Goal: Task Accomplishment & Management: Manage account settings

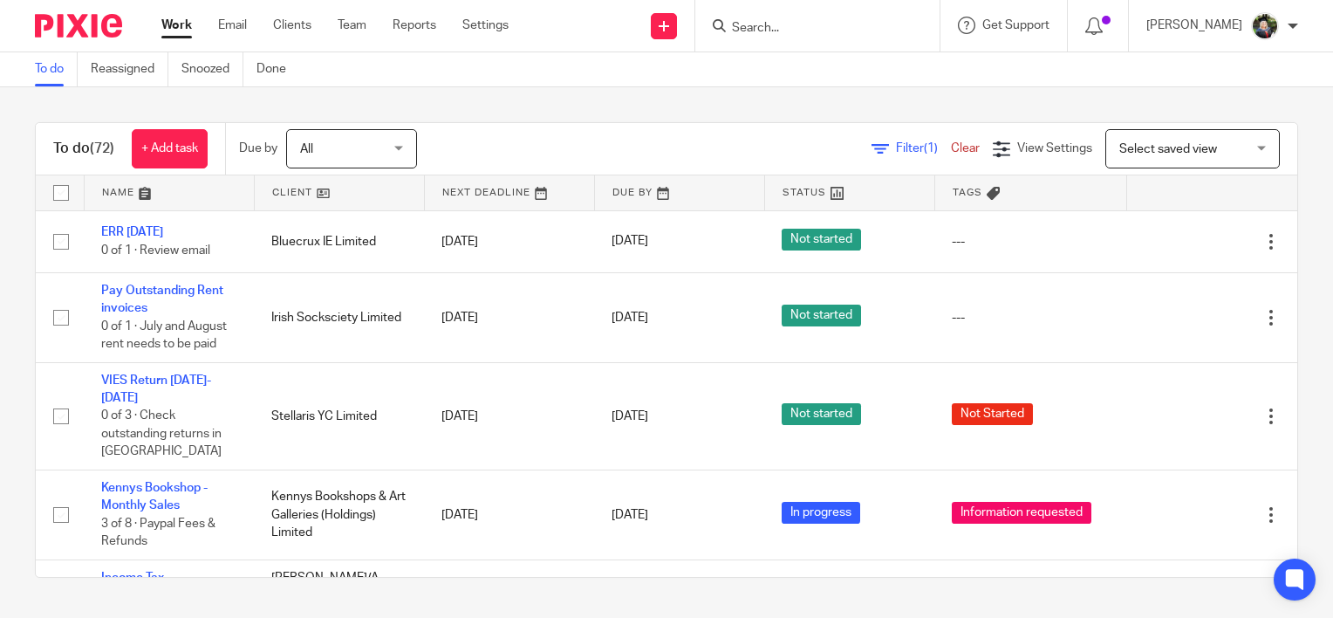
click at [790, 35] on input "Search" at bounding box center [808, 29] width 157 height 16
click at [761, 28] on input "Search" at bounding box center [808, 29] width 157 height 16
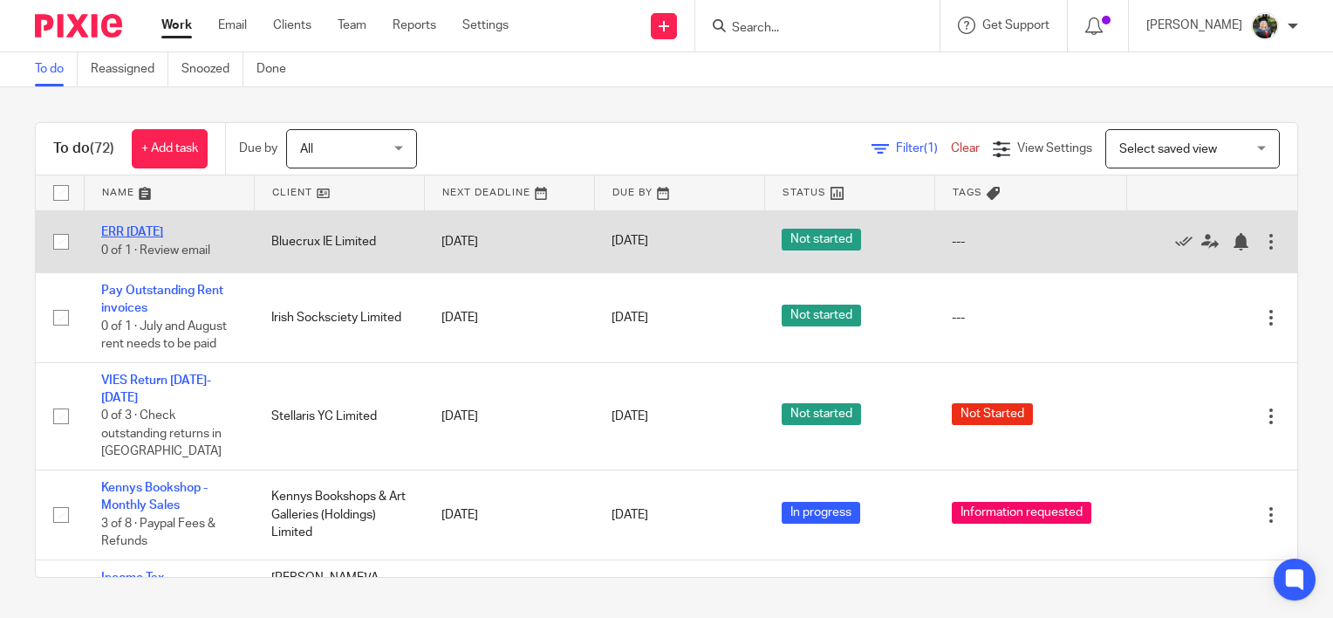
click at [149, 228] on link "ERR 14/08/2025" at bounding box center [132, 232] width 62 height 12
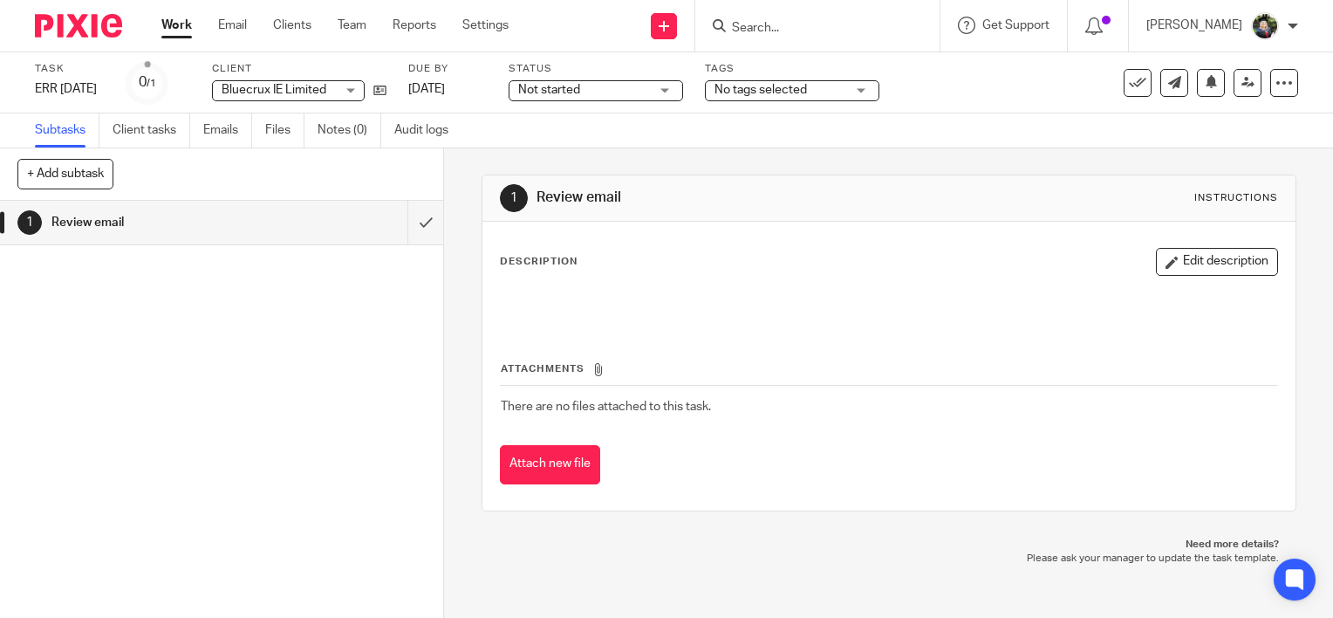
click at [636, 92] on span "Not started" at bounding box center [583, 90] width 131 height 18
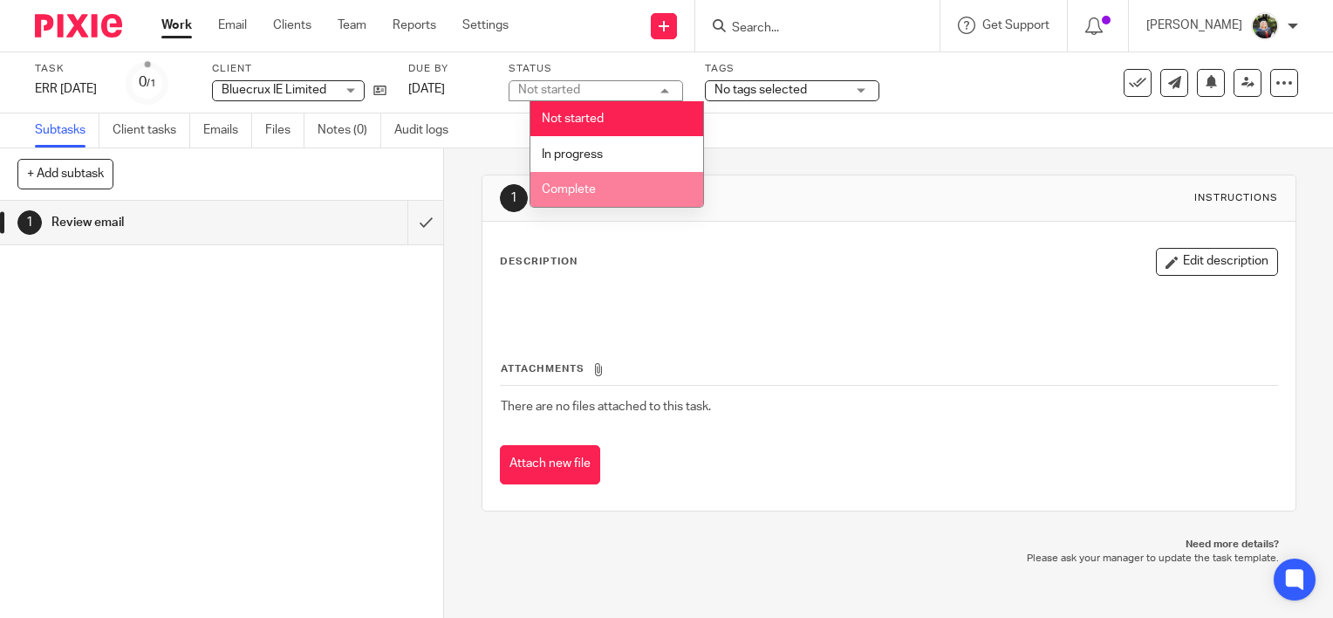
click at [612, 185] on li "Complete" at bounding box center [616, 190] width 173 height 36
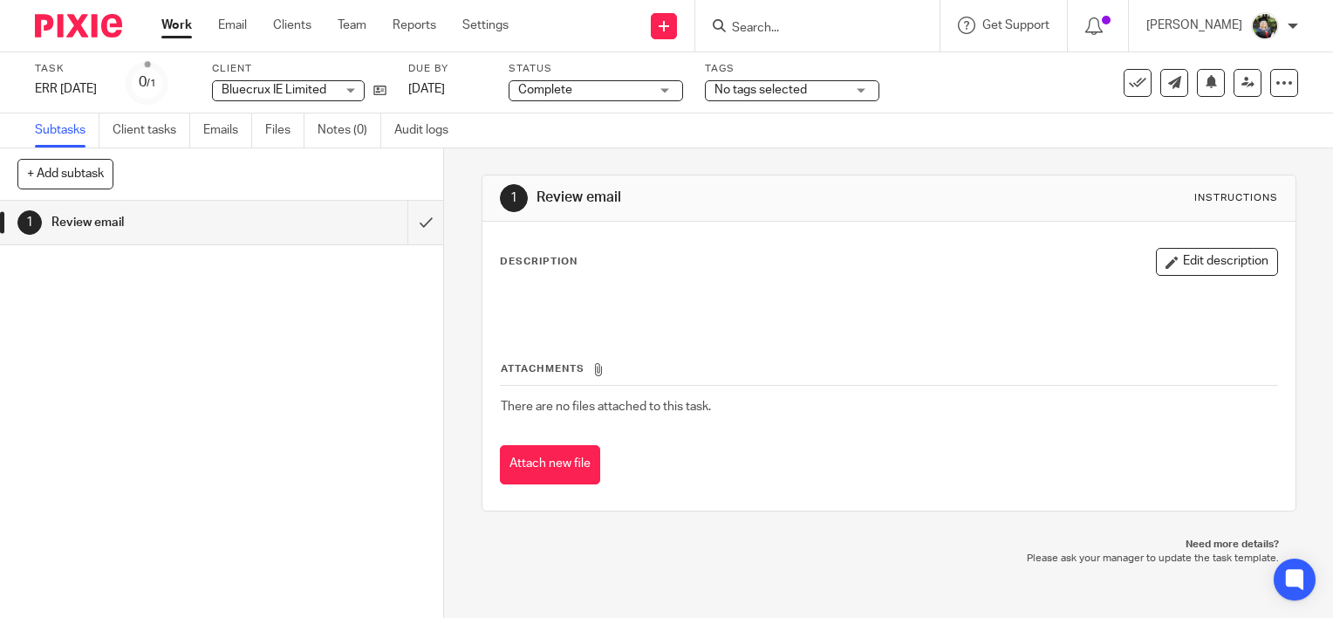
click at [798, 86] on span "No tags selected" at bounding box center [761, 90] width 92 height 12
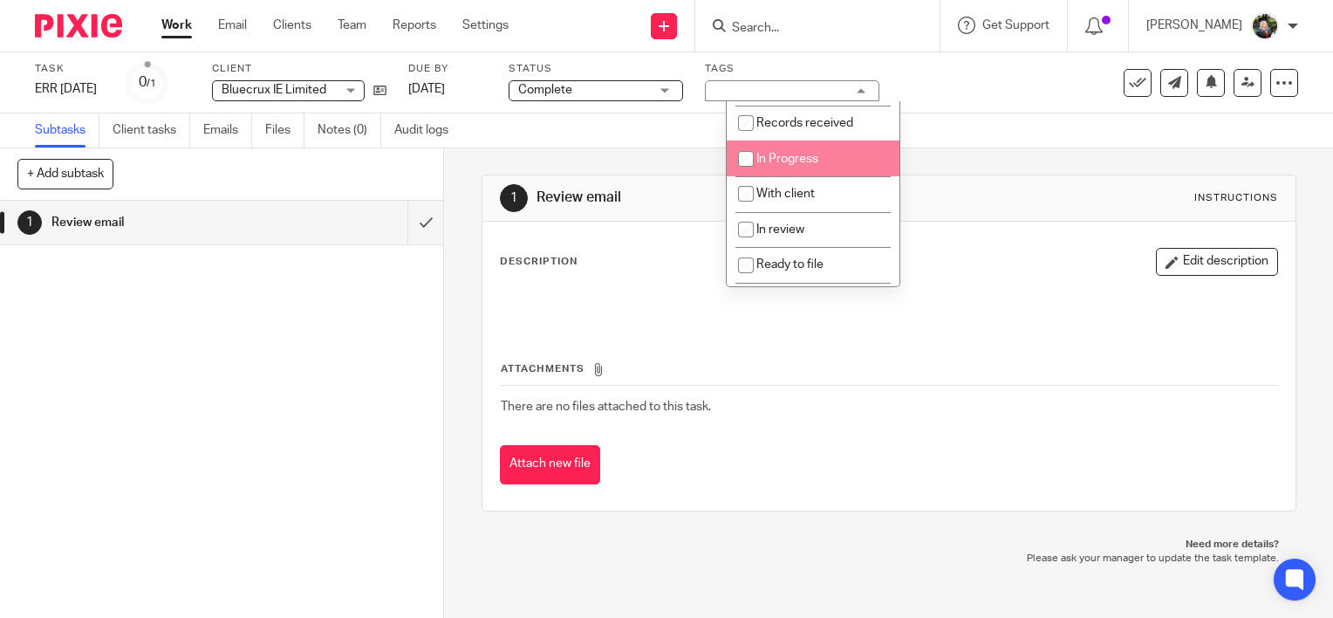
scroll to position [189, 0]
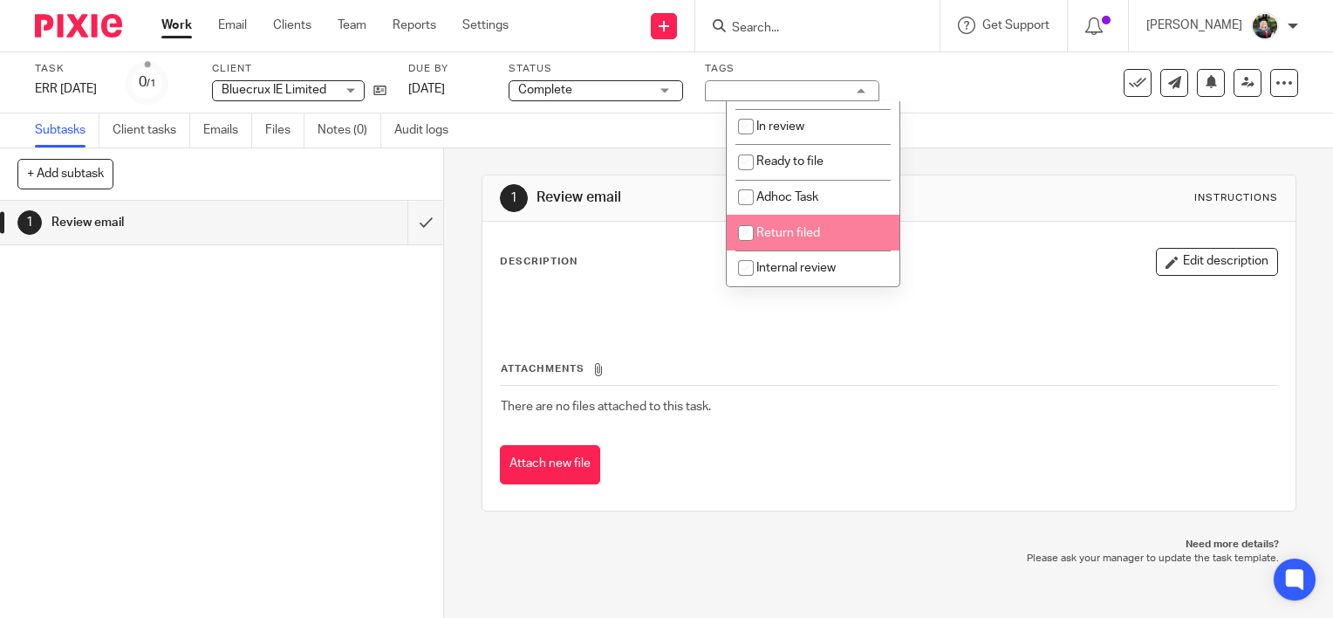
click at [817, 229] on span "Return filed" at bounding box center [788, 233] width 64 height 12
checkbox input "true"
click at [982, 154] on div "1 Review email Instructions Description Edit description Attachments There are …" at bounding box center [889, 342] width 815 height 389
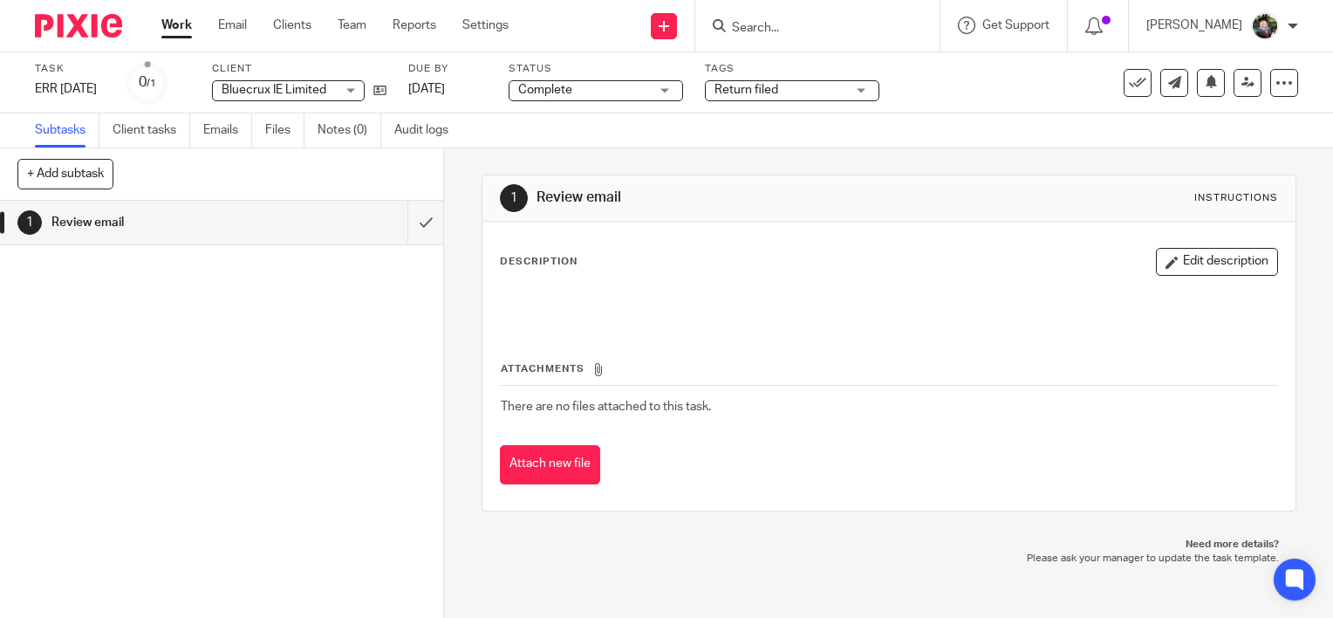
click at [258, 321] on div "1 Review email" at bounding box center [221, 409] width 443 height 417
click at [1129, 90] on icon at bounding box center [1137, 82] width 17 height 17
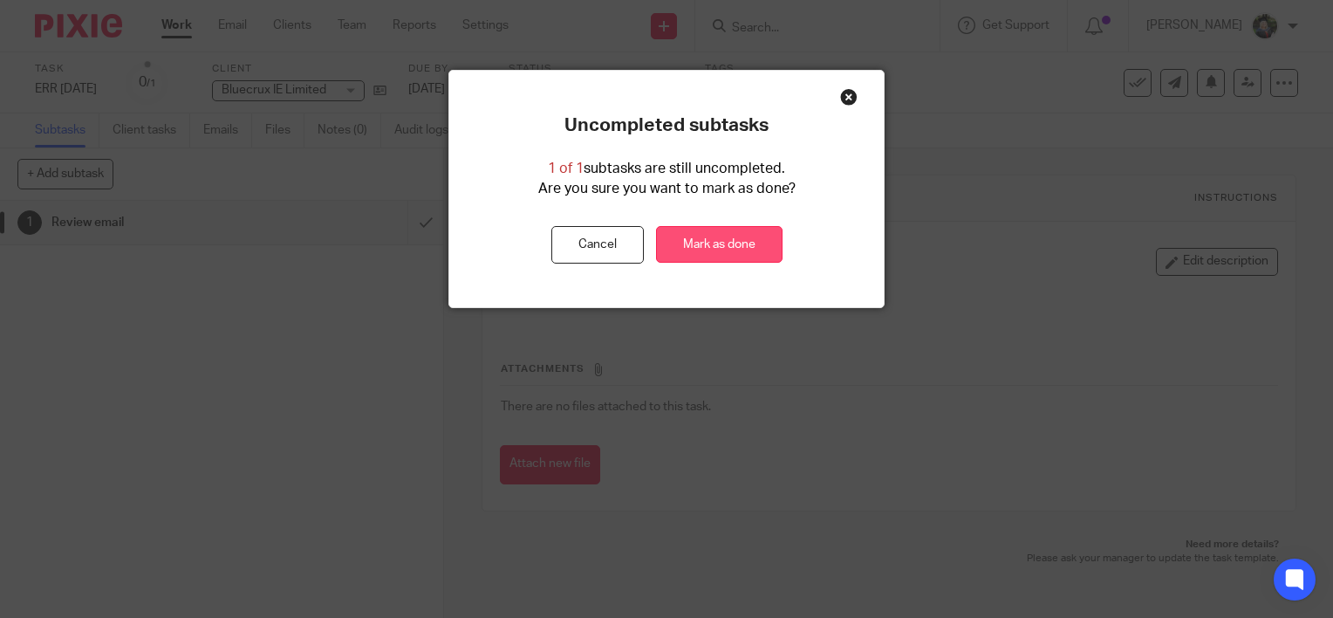
click at [698, 247] on link "Mark as done" at bounding box center [719, 245] width 127 height 38
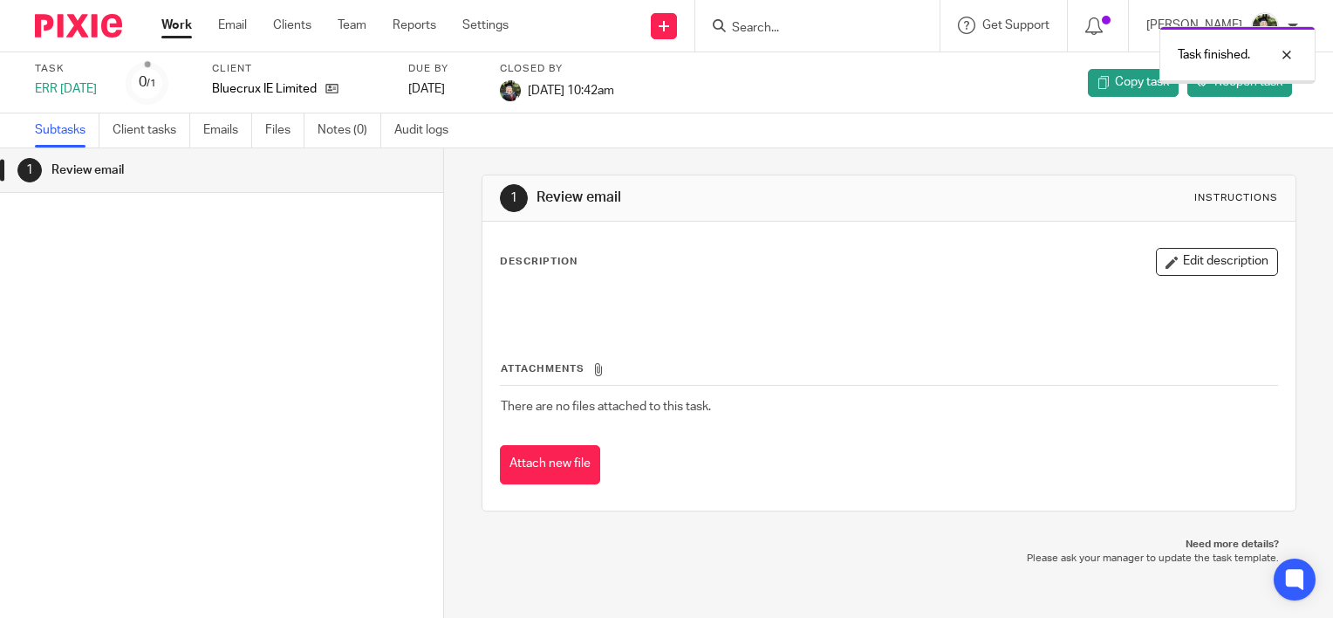
click at [763, 21] on div "Task finished." at bounding box center [991, 50] width 649 height 66
click at [770, 24] on div "Task finished." at bounding box center [991, 50] width 649 height 66
click at [1288, 53] on div at bounding box center [1273, 54] width 47 height 21
click at [764, 33] on input "Search" at bounding box center [808, 29] width 157 height 16
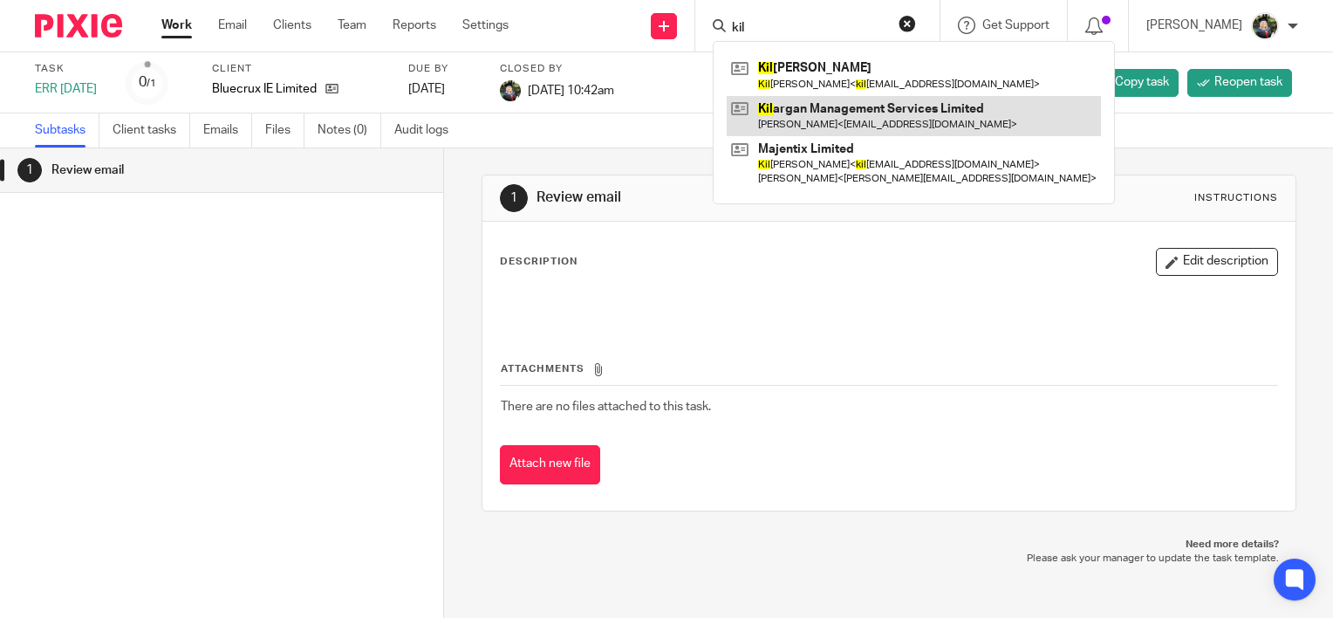
type input "kil"
click at [827, 126] on link at bounding box center [914, 116] width 374 height 40
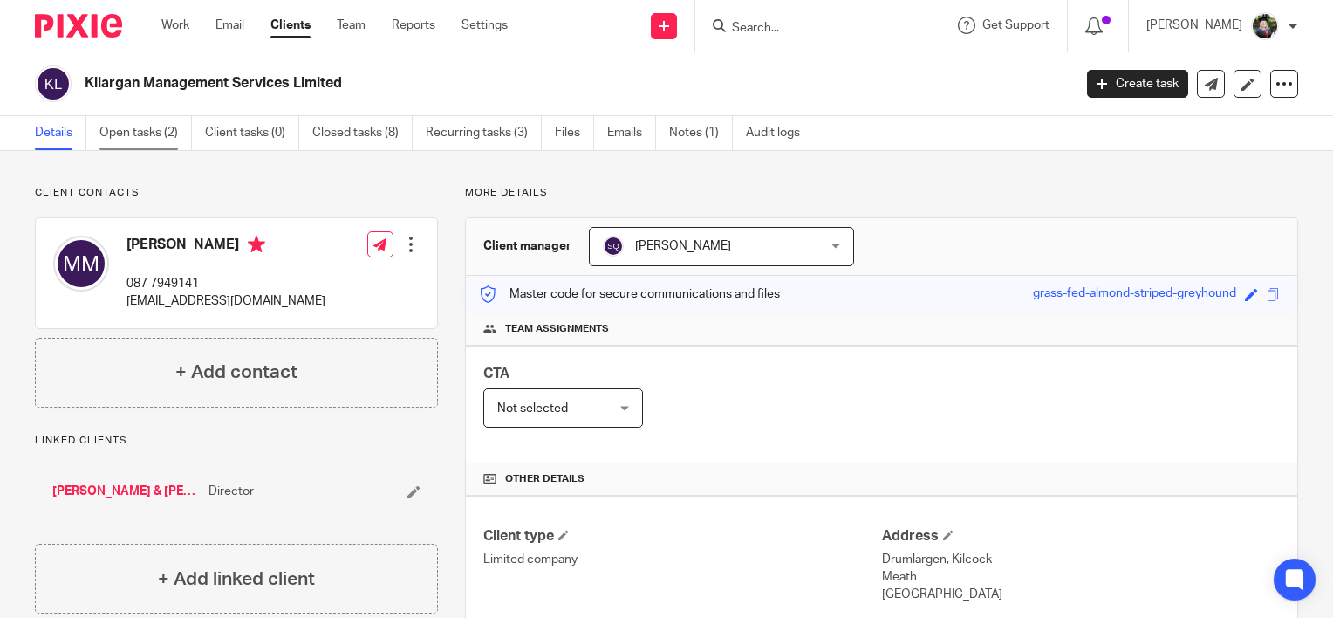
click at [161, 122] on link "Open tasks (2)" at bounding box center [145, 133] width 92 height 34
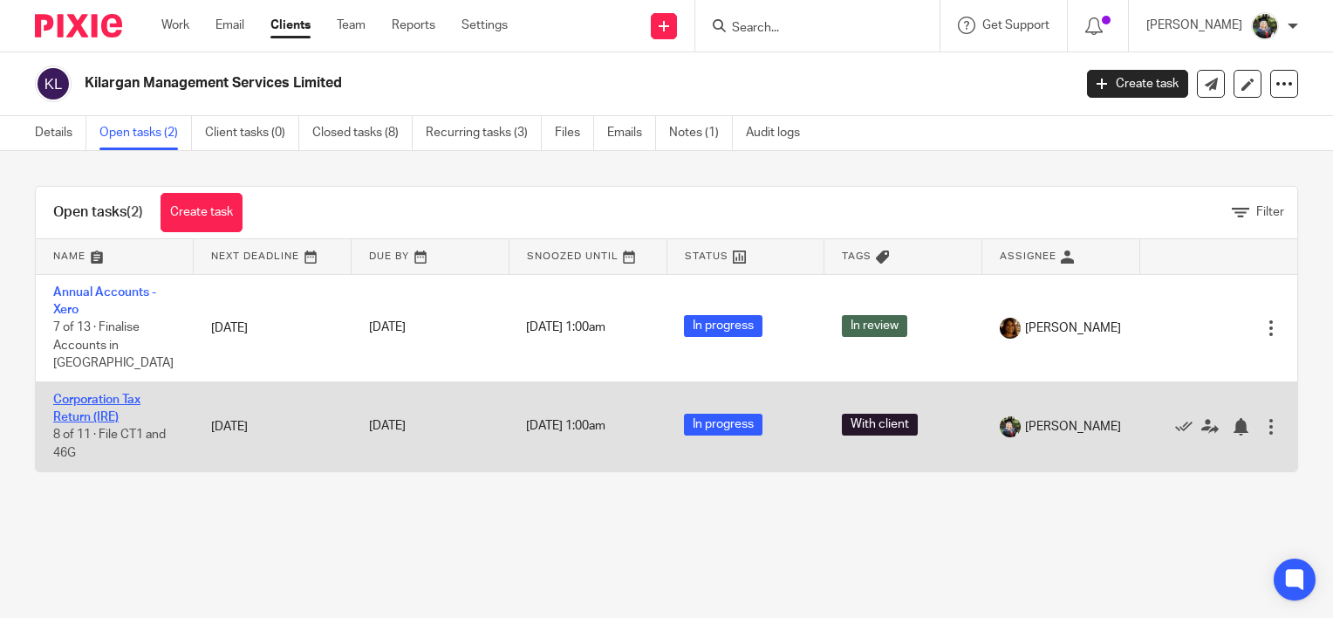
click at [101, 393] on link "Corporation Tax Return (IRE)" at bounding box center [96, 408] width 87 height 30
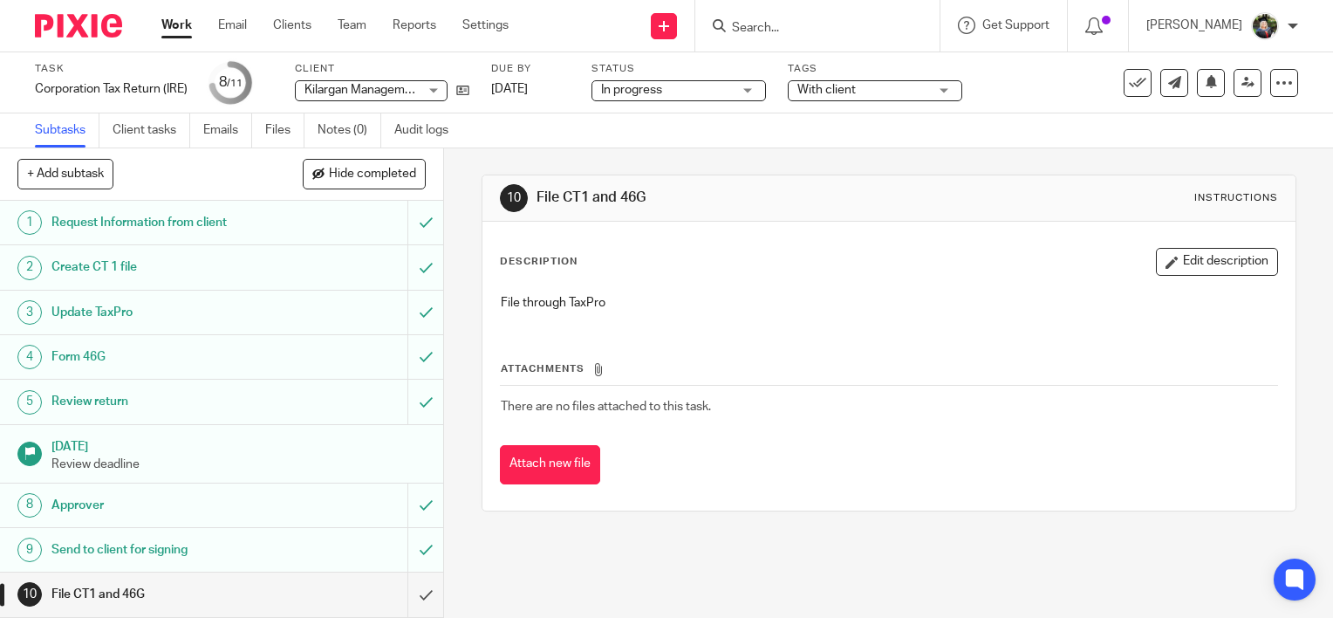
scroll to position [87, 0]
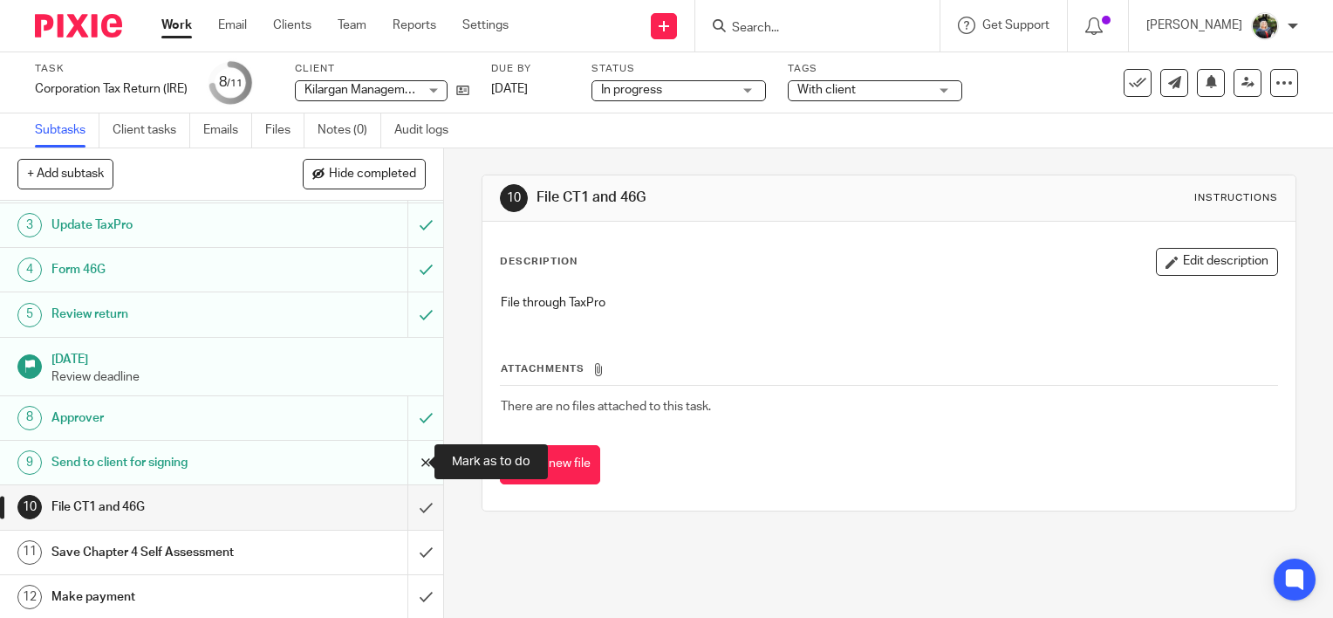
click at [405, 464] on input "submit" at bounding box center [221, 463] width 443 height 44
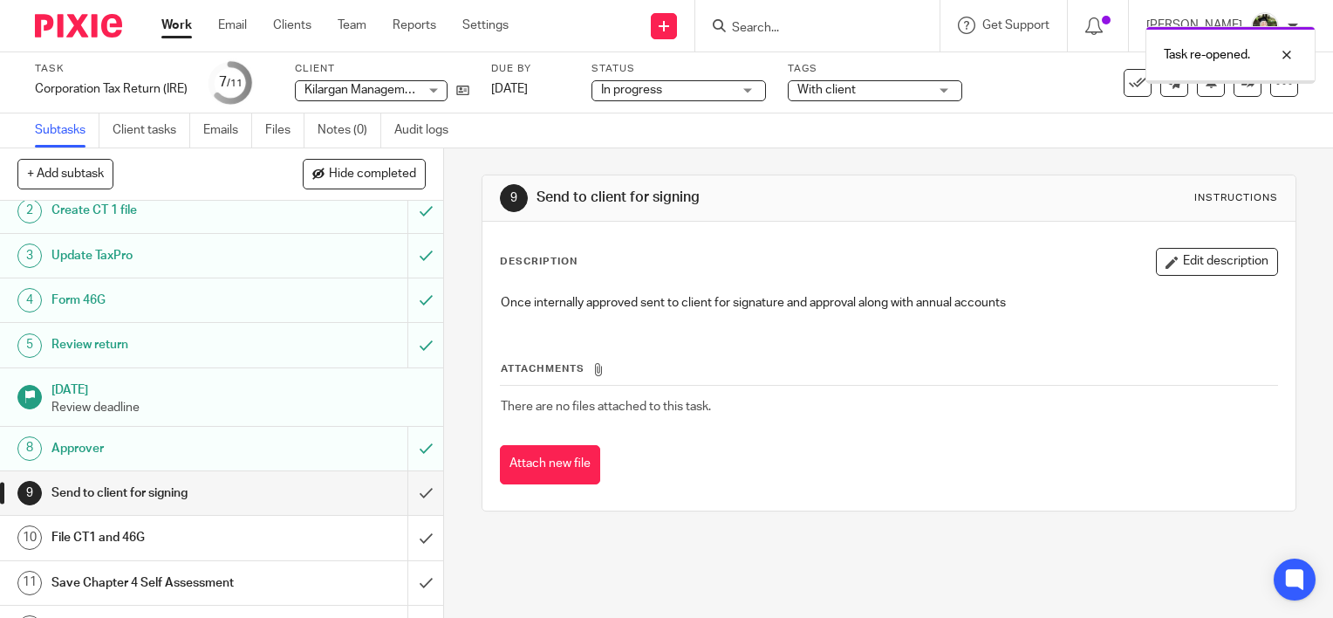
scroll to position [87, 0]
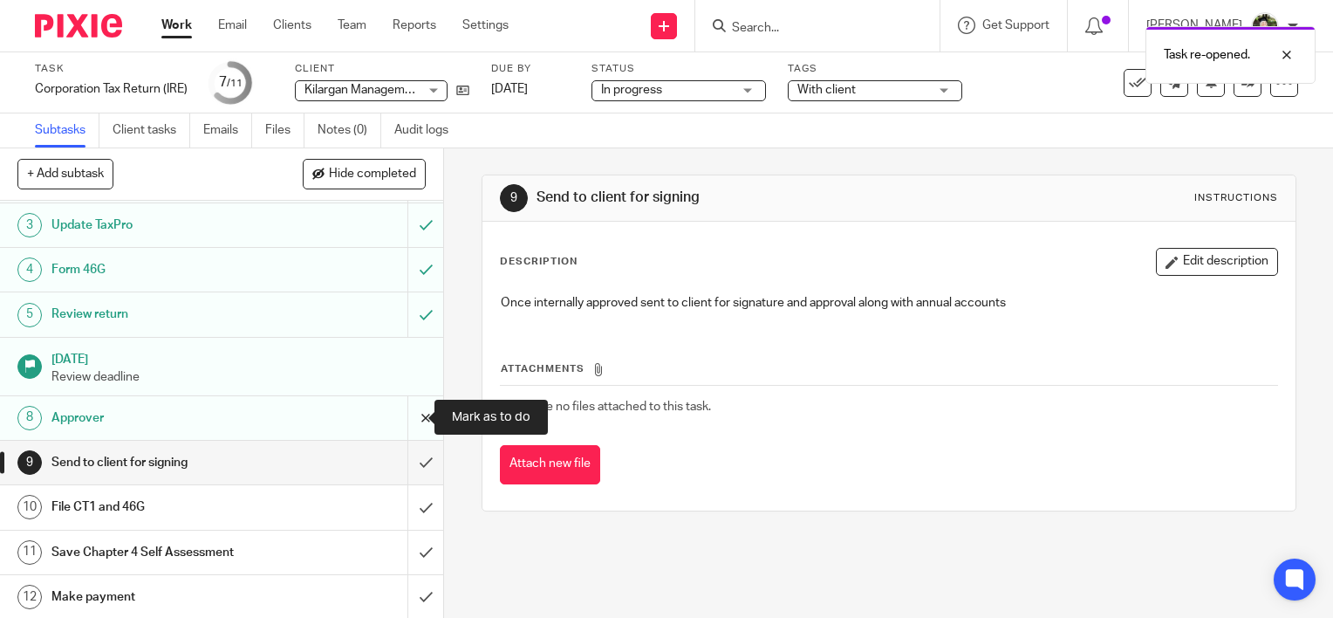
click at [407, 415] on input "submit" at bounding box center [221, 418] width 443 height 44
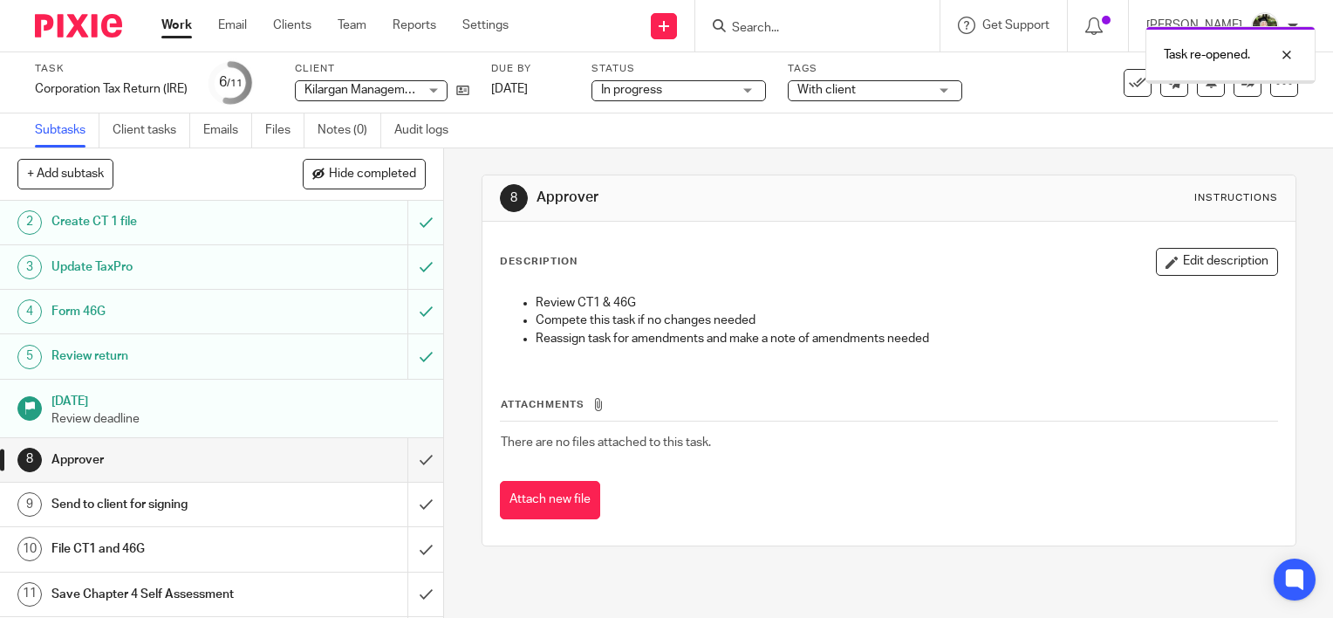
scroll to position [87, 0]
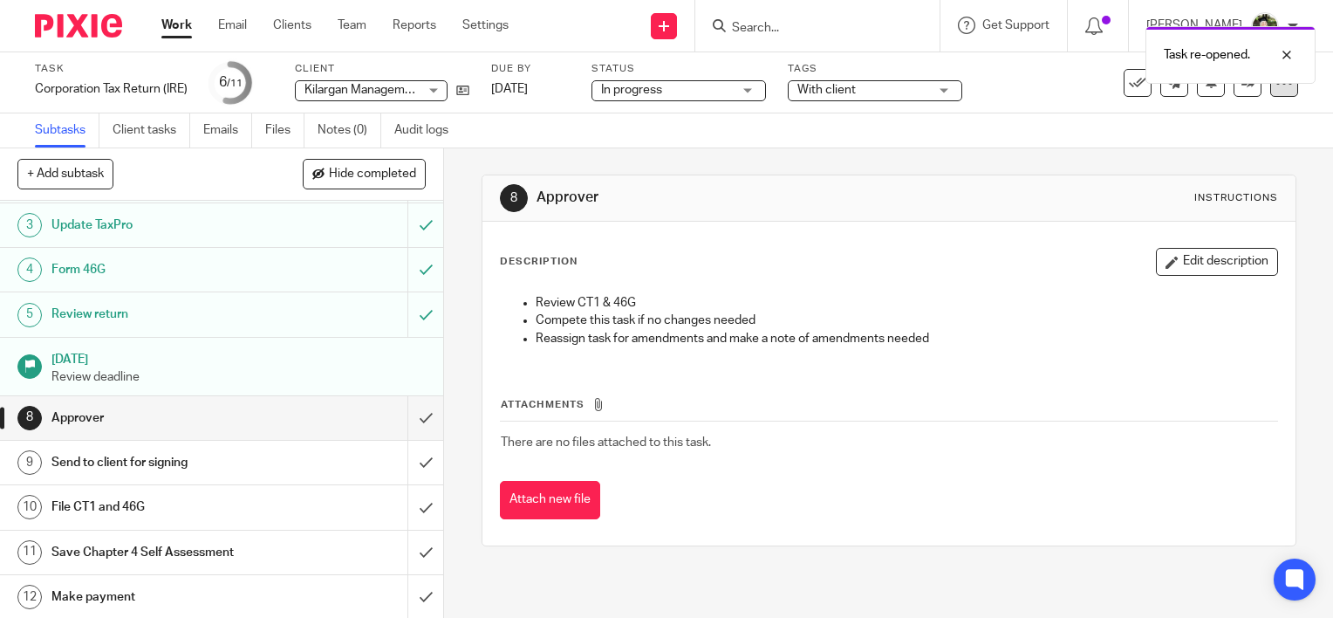
click at [1276, 88] on icon at bounding box center [1284, 82] width 17 height 17
click at [1204, 150] on link "Advanced task editor" at bounding box center [1217, 153] width 115 height 12
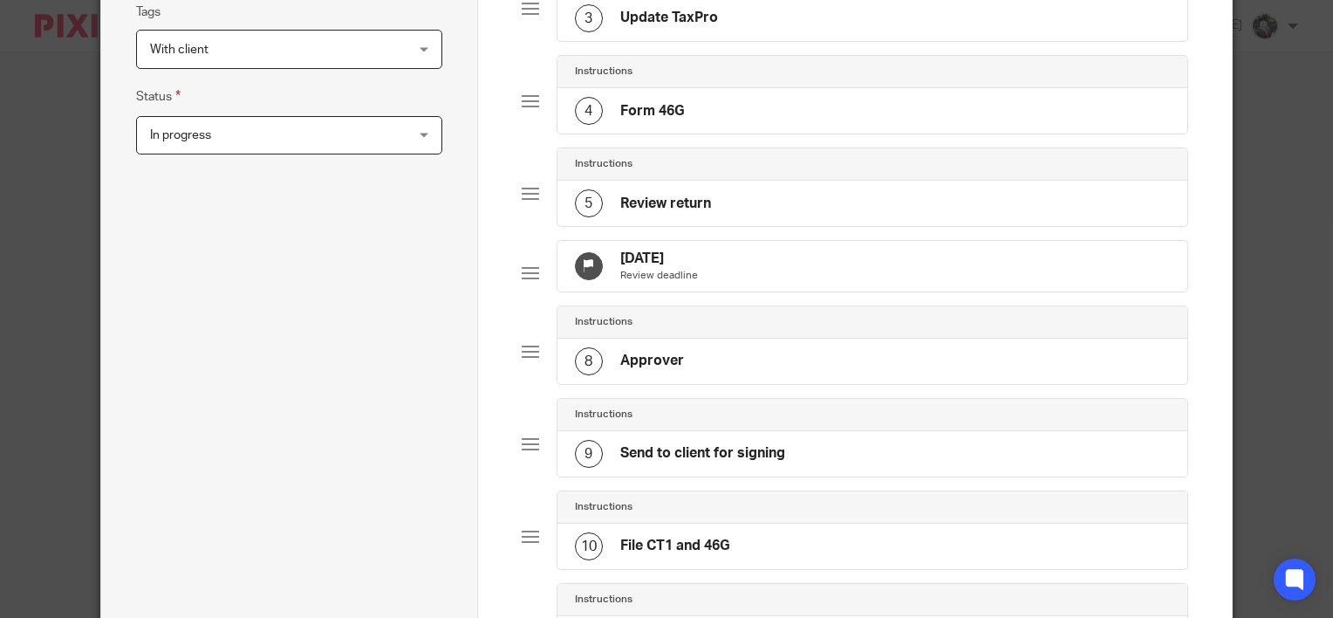
scroll to position [436, 0]
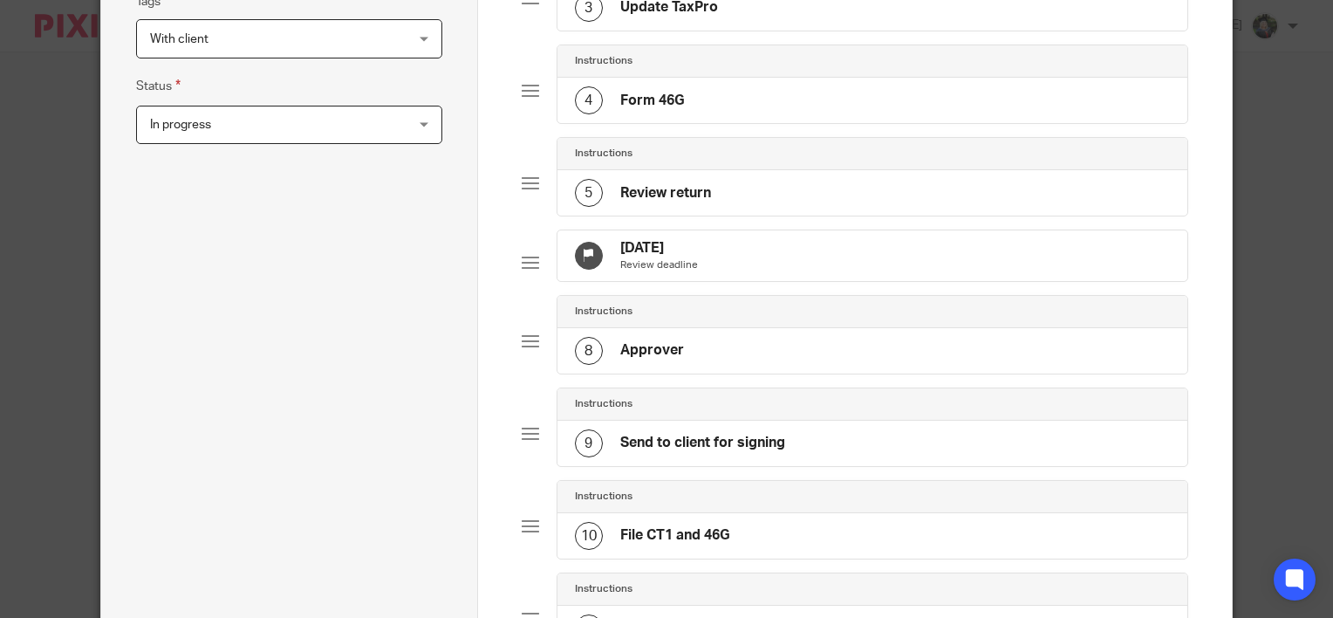
click at [722, 242] on div "18 Jul 2025 Review deadline" at bounding box center [873, 255] width 631 height 51
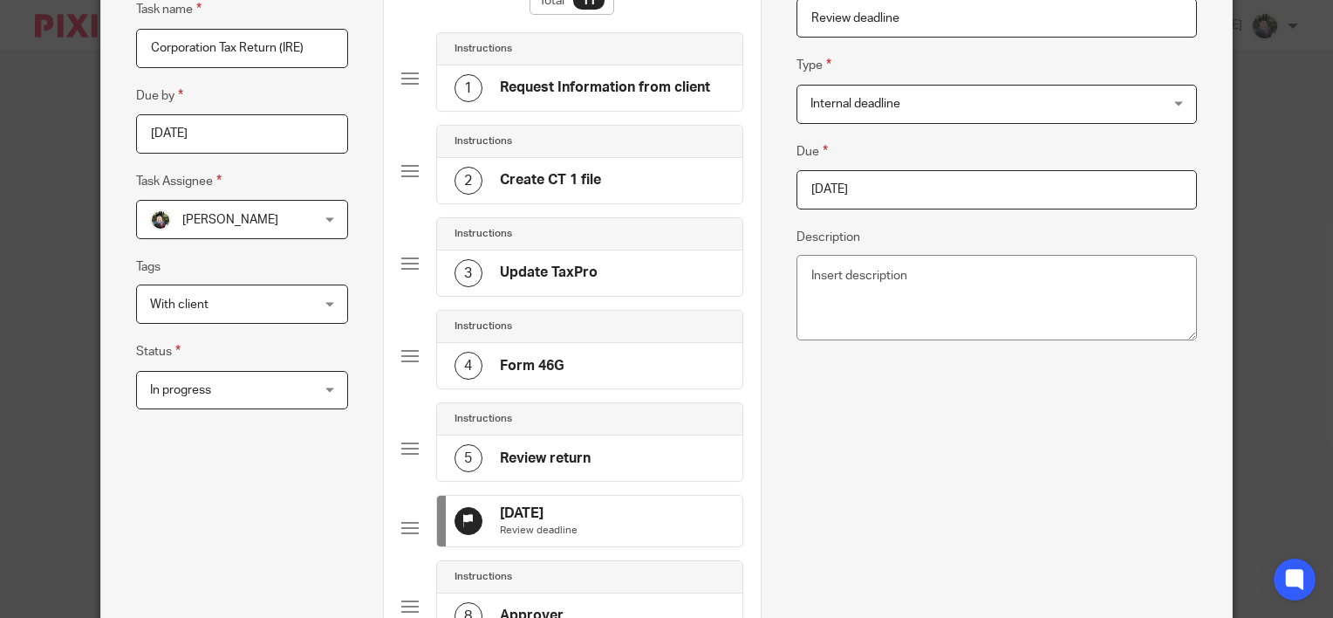
scroll to position [174, 0]
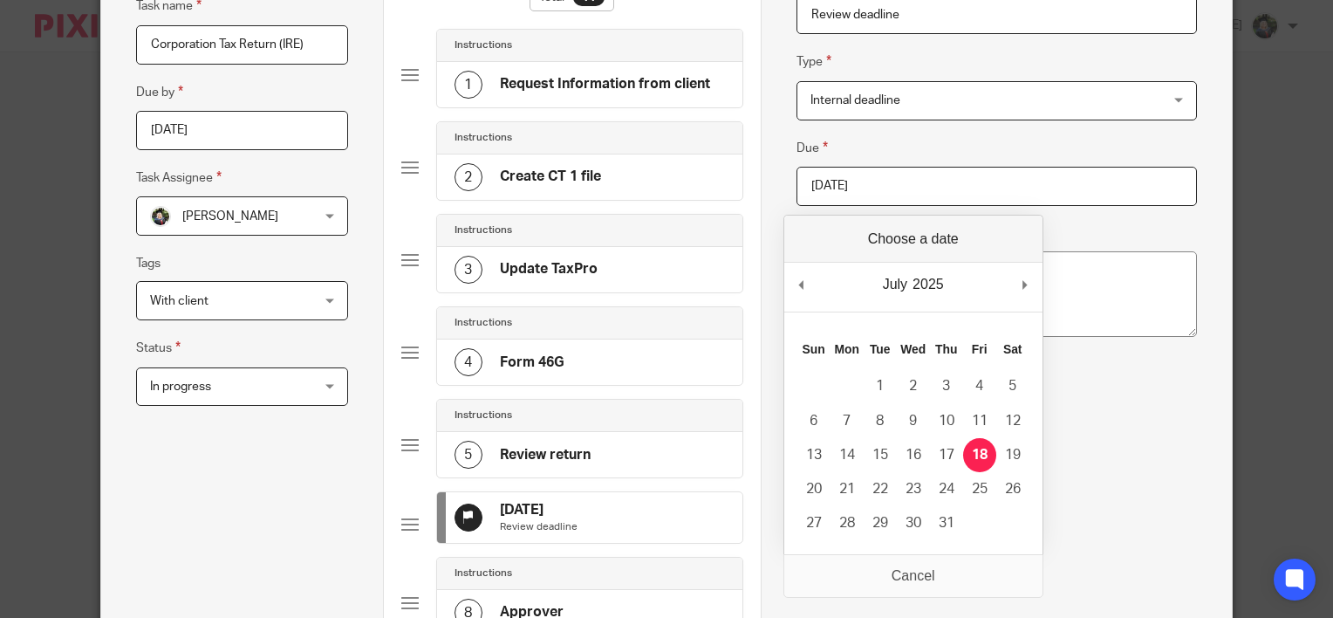
click at [1173, 173] on input "2025-07-18" at bounding box center [997, 186] width 400 height 39
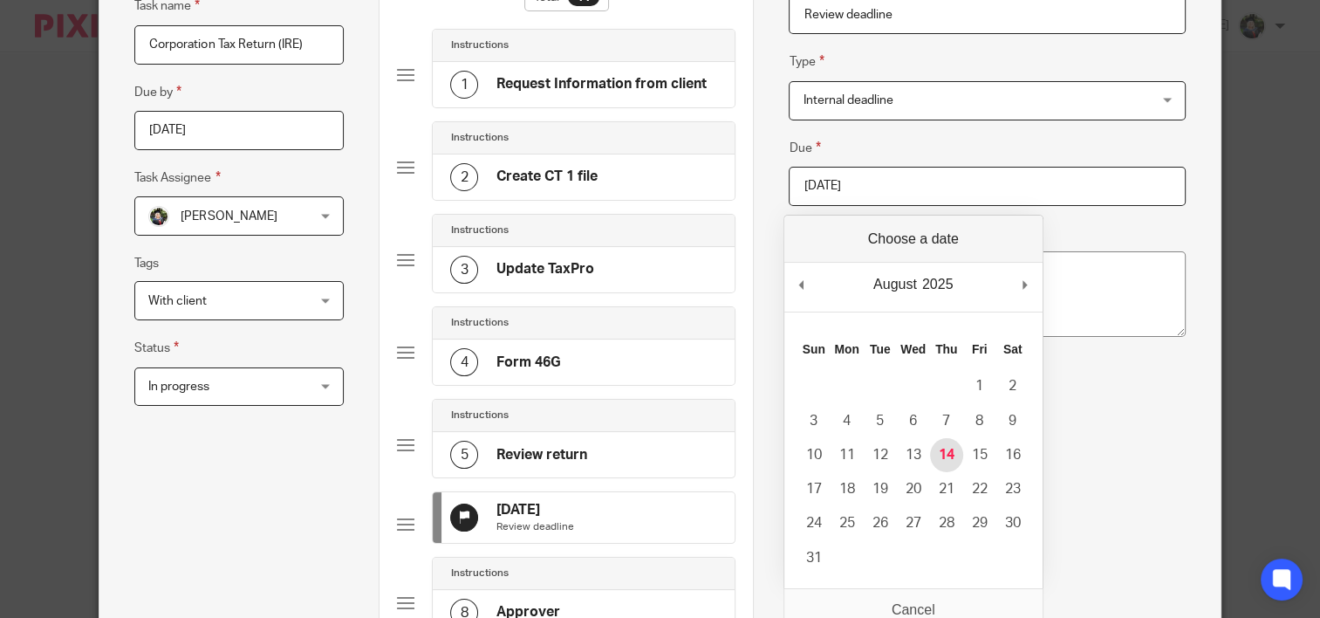
type input "2025-08-14"
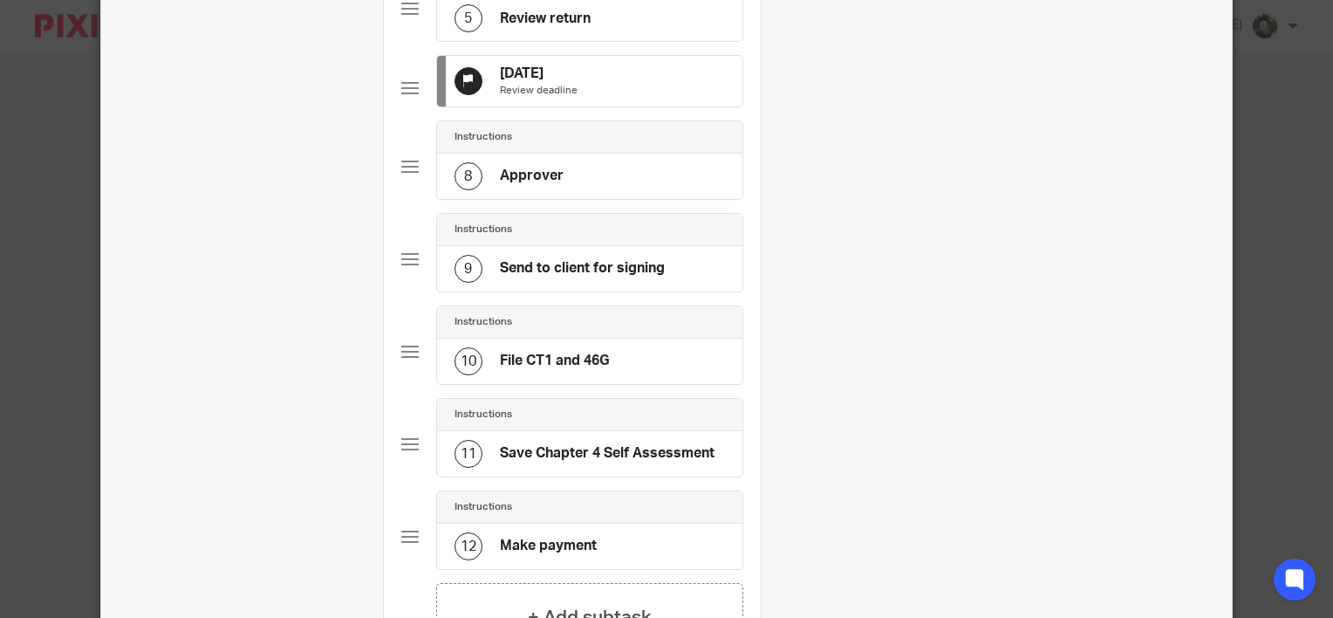
scroll to position [904, 0]
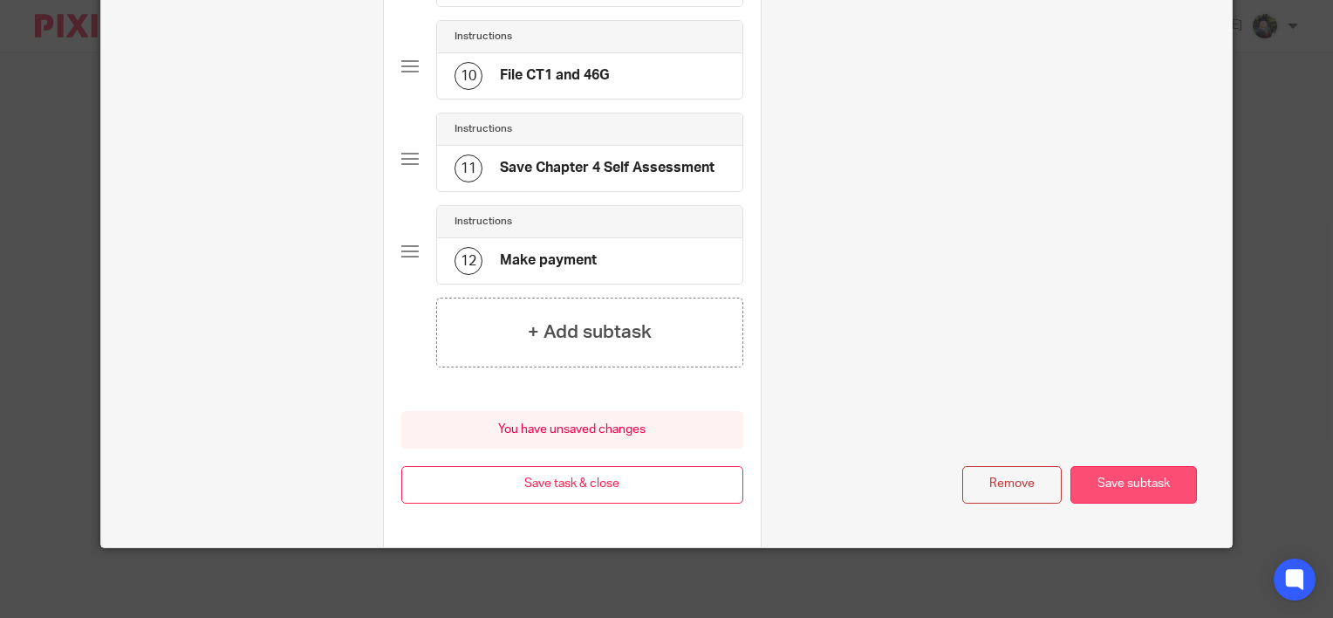
click at [1109, 478] on button "Save subtask" at bounding box center [1134, 485] width 127 height 38
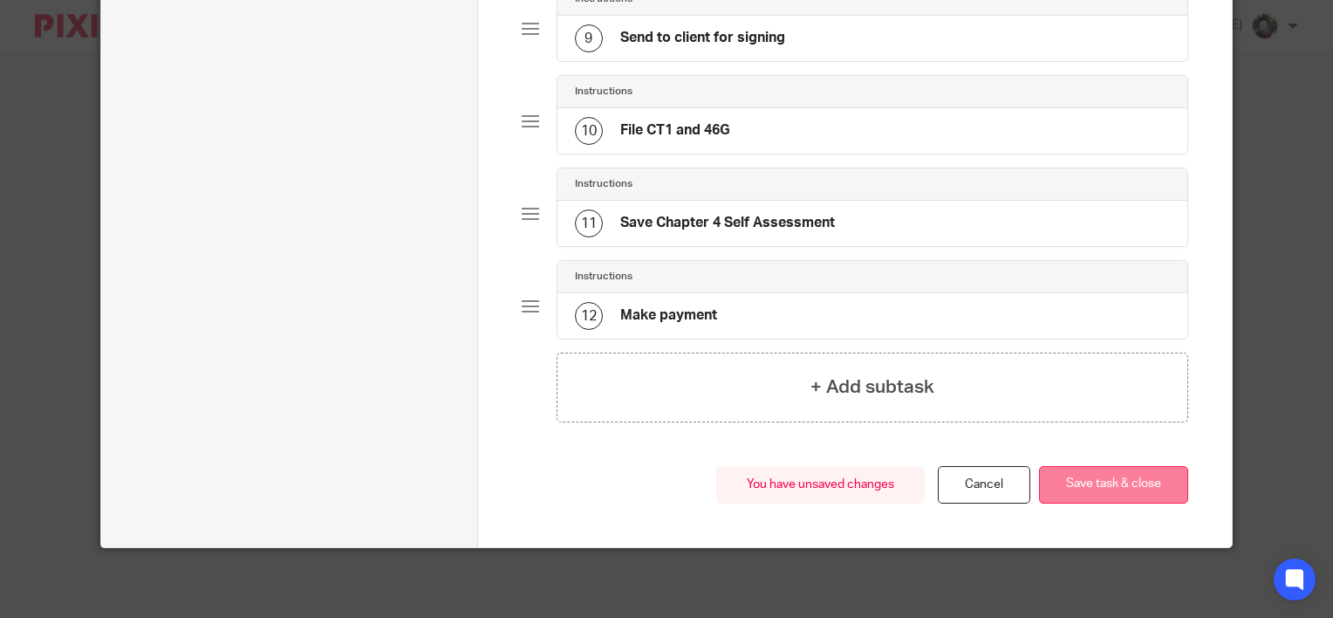
click at [1134, 485] on button "Save task & close" at bounding box center [1113, 485] width 149 height 38
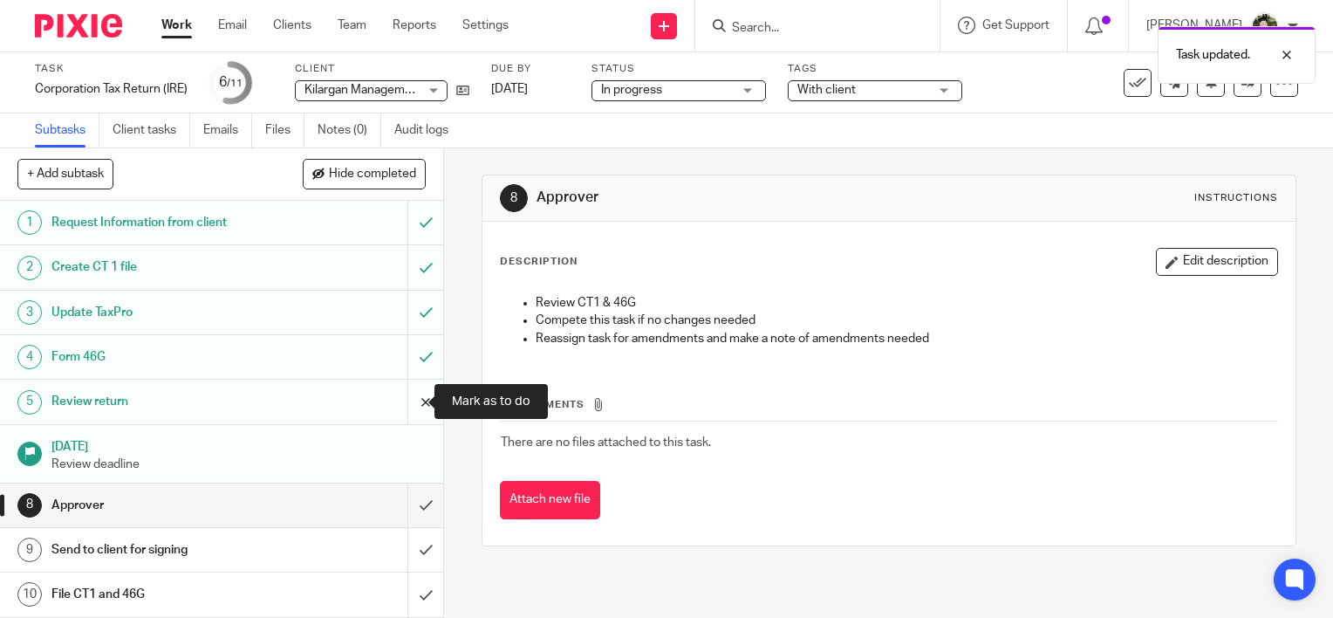
click at [405, 405] on input "submit" at bounding box center [221, 402] width 443 height 44
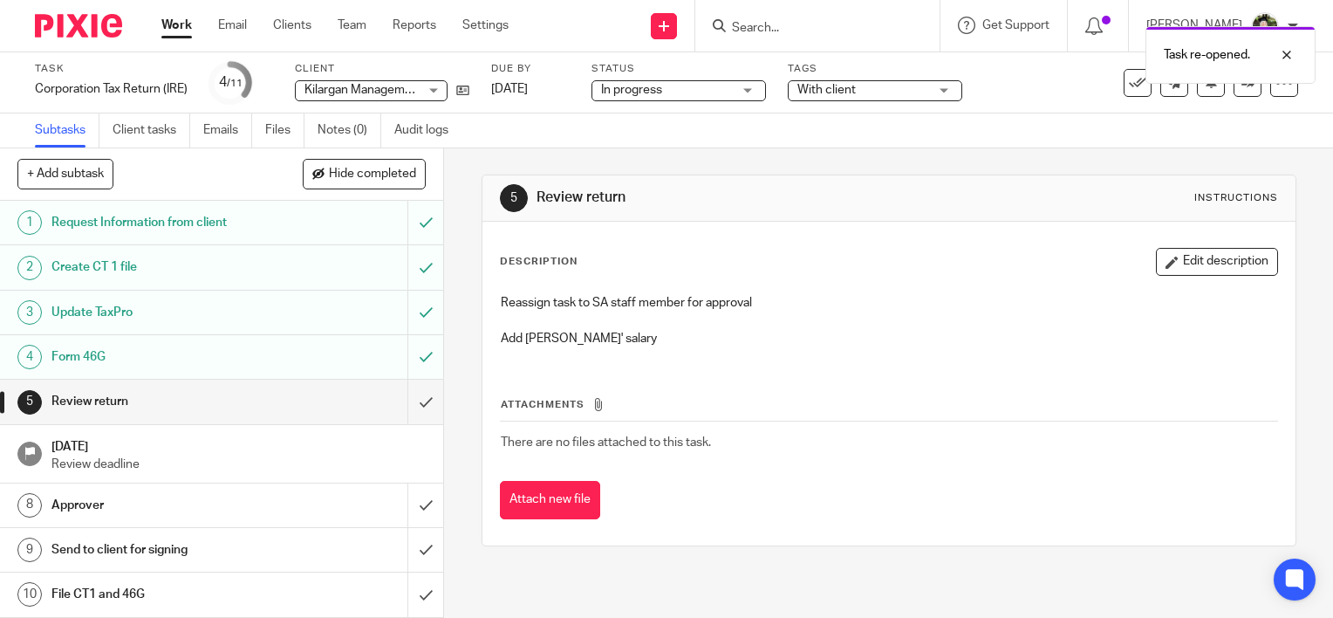
click at [504, 339] on p "Add [PERSON_NAME]' salary" at bounding box center [889, 338] width 777 height 17
click at [616, 337] on p "Add [PERSON_NAME]' salary" at bounding box center [889, 338] width 777 height 17
click at [1210, 250] on button "Edit description" at bounding box center [1217, 262] width 122 height 28
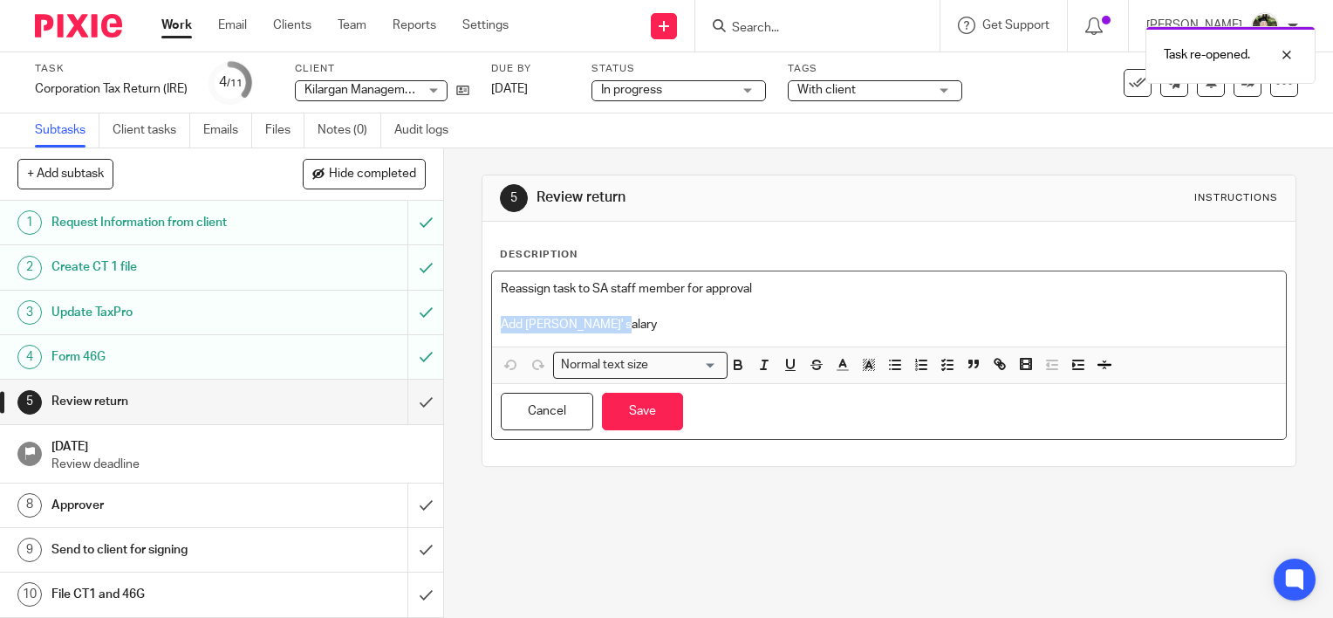
drag, startPoint x: 585, startPoint y: 325, endPoint x: 467, endPoint y: 325, distance: 118.7
click at [467, 325] on div "5 Review return Instructions Description Reassign task to SA staff member for a…" at bounding box center [888, 382] width 889 height 469
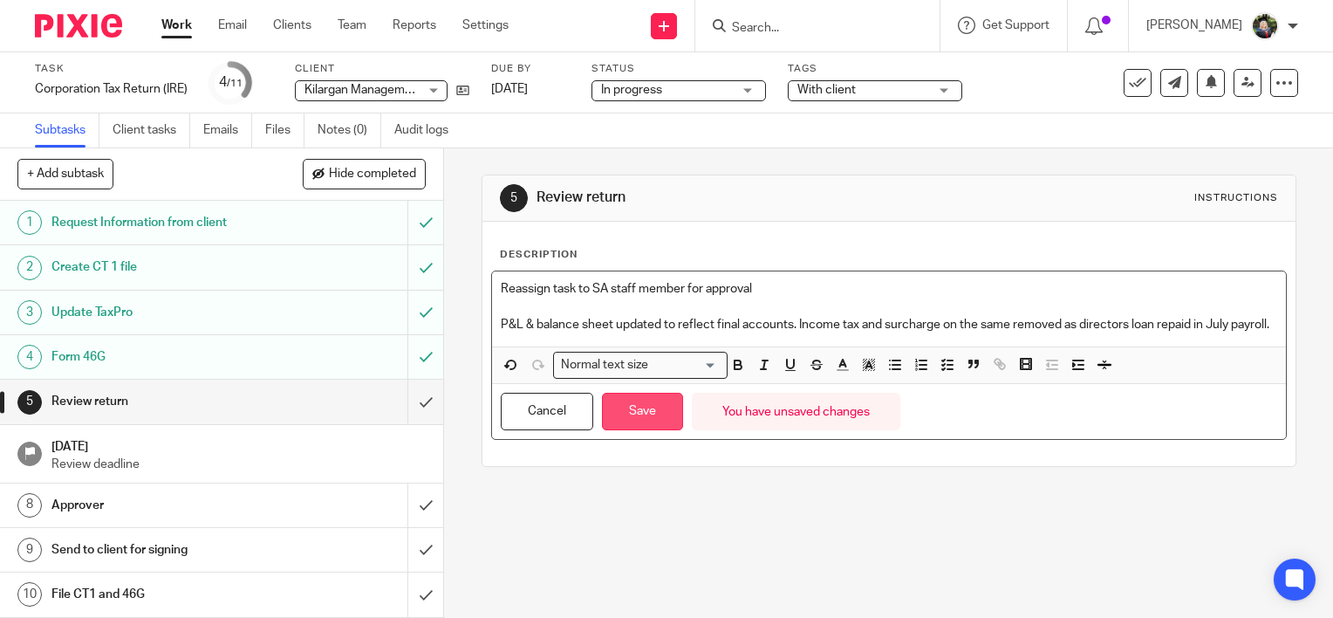
click at [648, 430] on button "Save" at bounding box center [642, 412] width 81 height 38
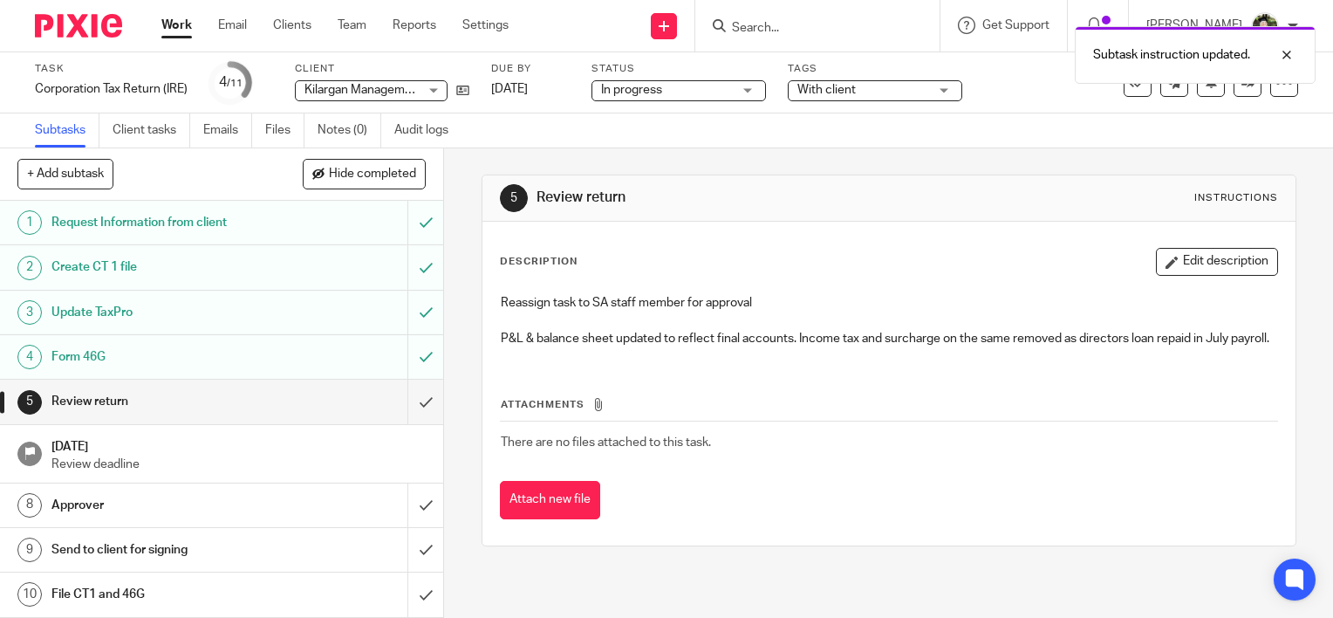
click at [914, 88] on span "With client" at bounding box center [862, 90] width 131 height 18
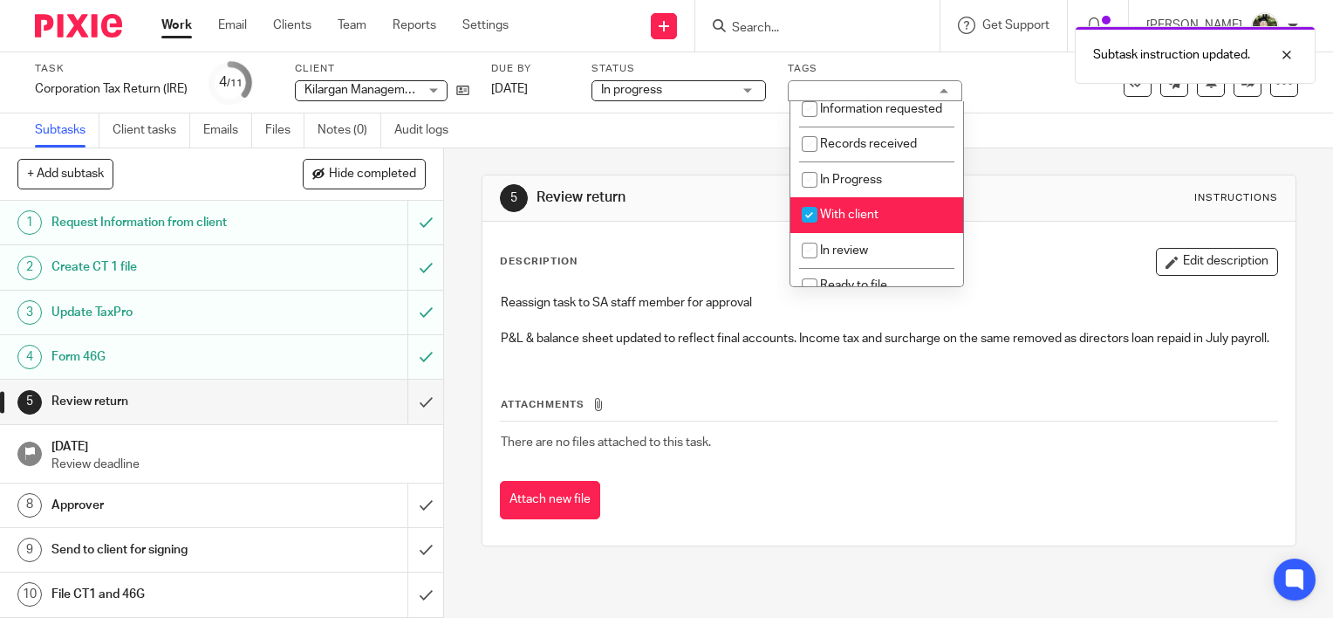
scroll to position [174, 0]
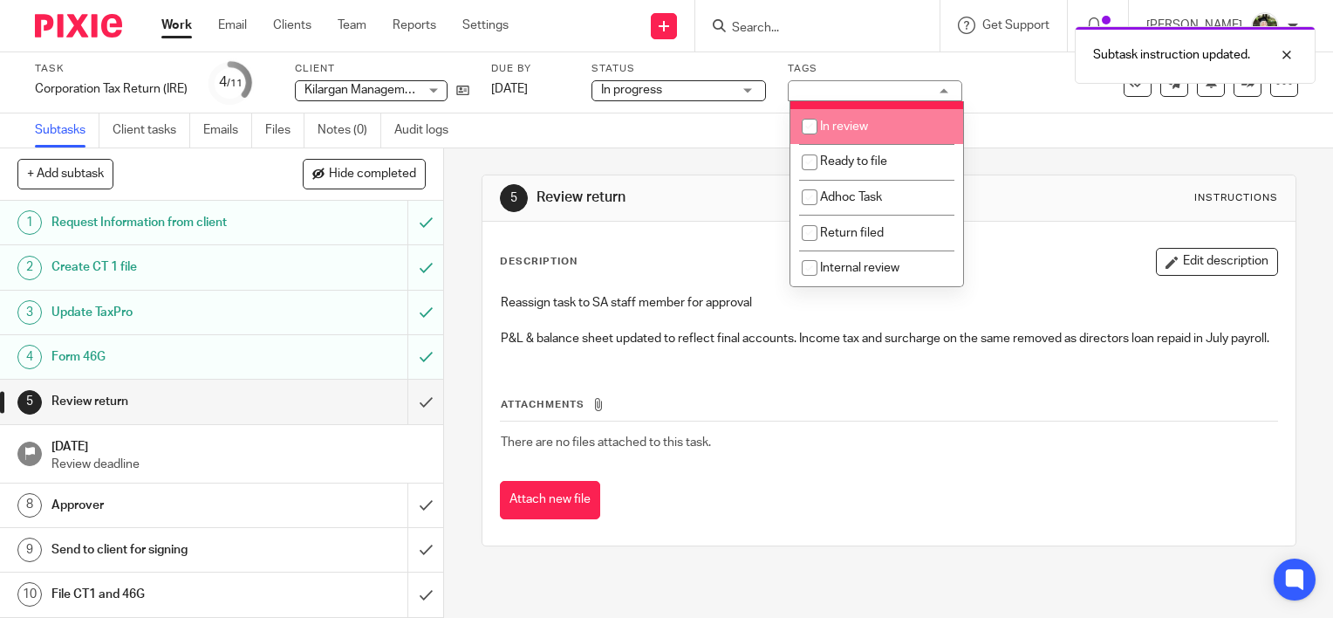
click at [870, 145] on li "In review" at bounding box center [876, 127] width 173 height 36
checkbox input "true"
click at [870, 109] on li "With client" at bounding box center [876, 91] width 173 height 36
checkbox input "false"
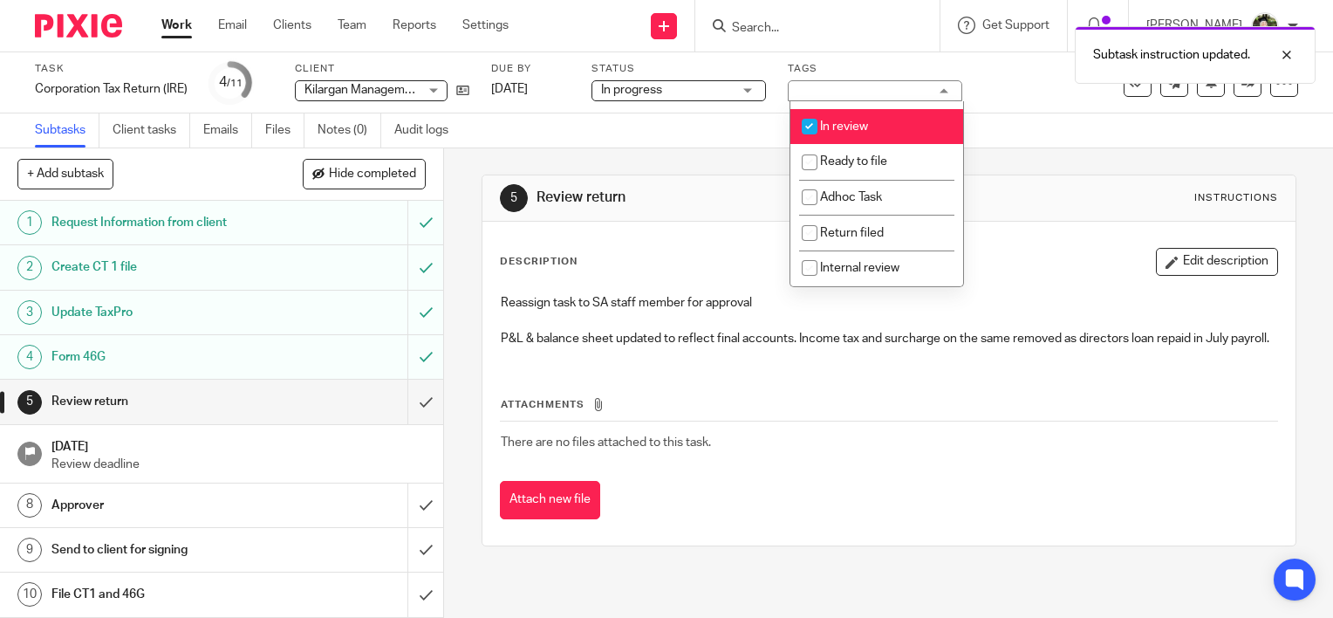
click at [1036, 91] on div "Task Corporation Tax Return (IRE) Save Corporation Tax Return (IRE) 4 /11 Clien…" at bounding box center [561, 83] width 1053 height 42
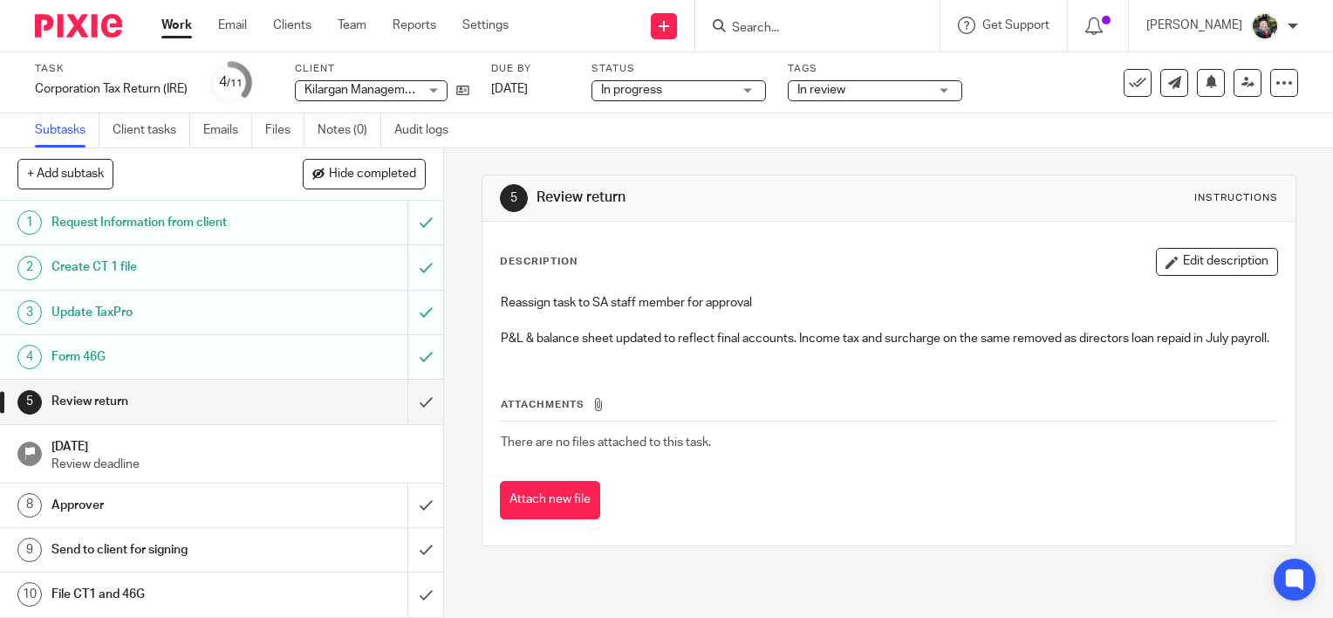
click at [729, 93] on span "In progress" at bounding box center [666, 90] width 131 height 18
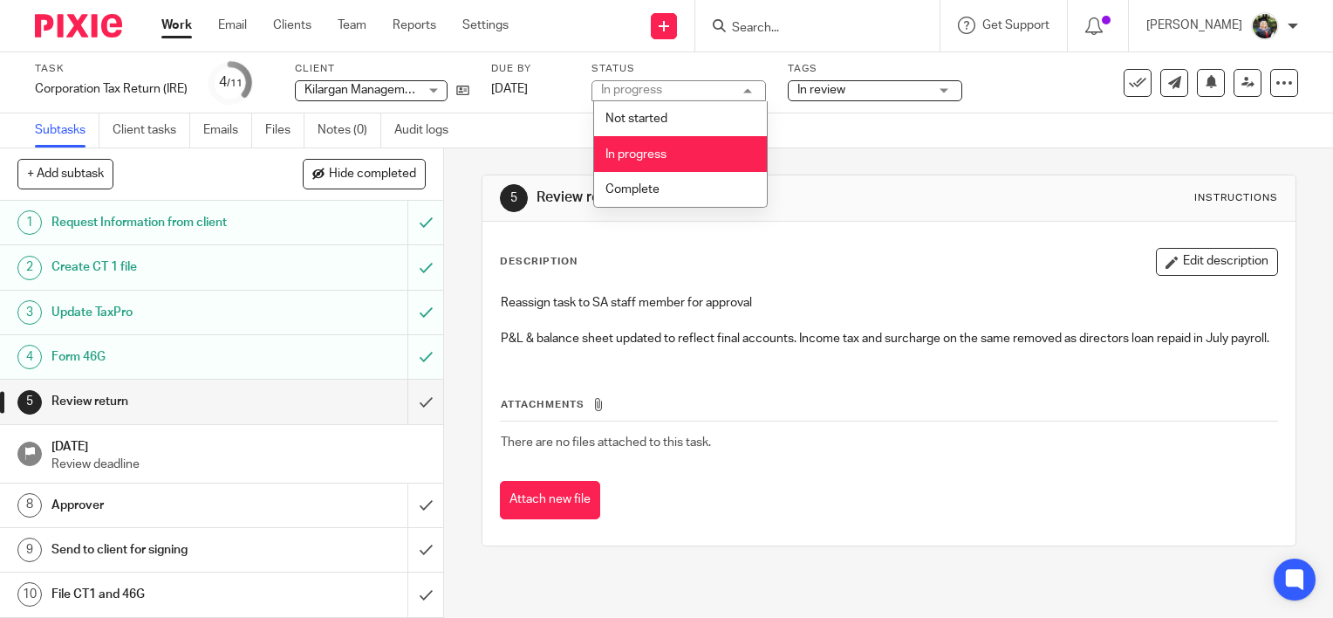
click at [975, 123] on div "Subtasks Client tasks Emails Files Notes (0) Audit logs" at bounding box center [666, 130] width 1333 height 35
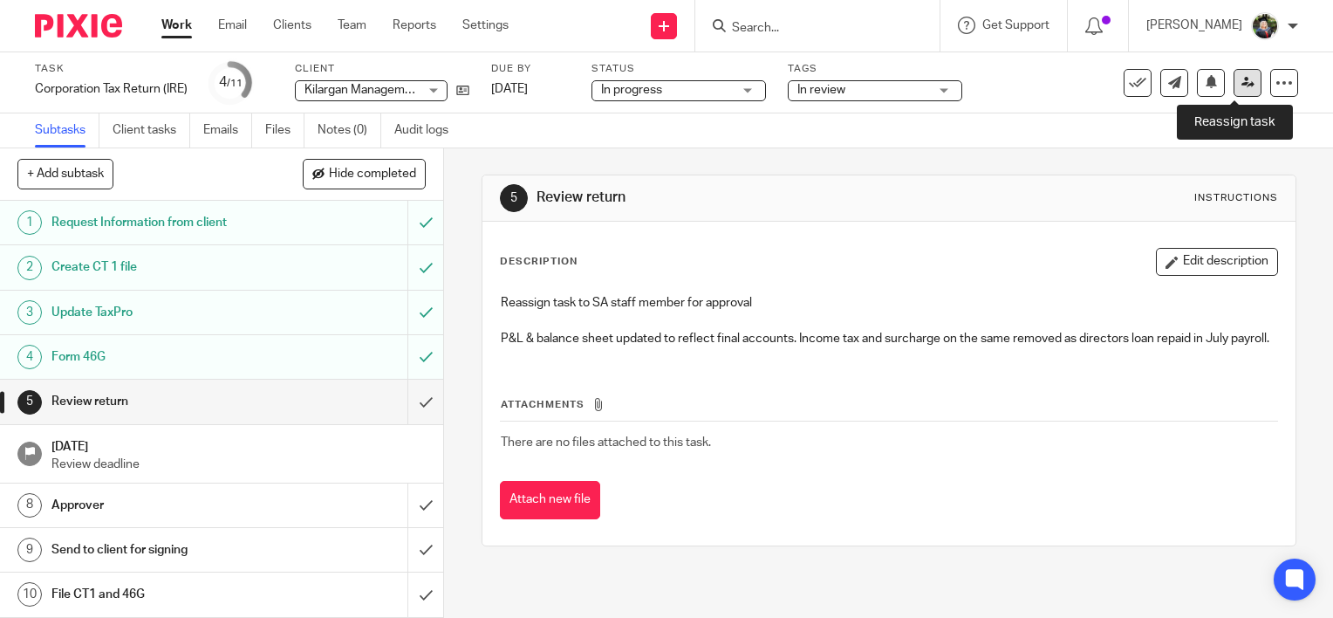
click at [1234, 86] on link at bounding box center [1248, 83] width 28 height 28
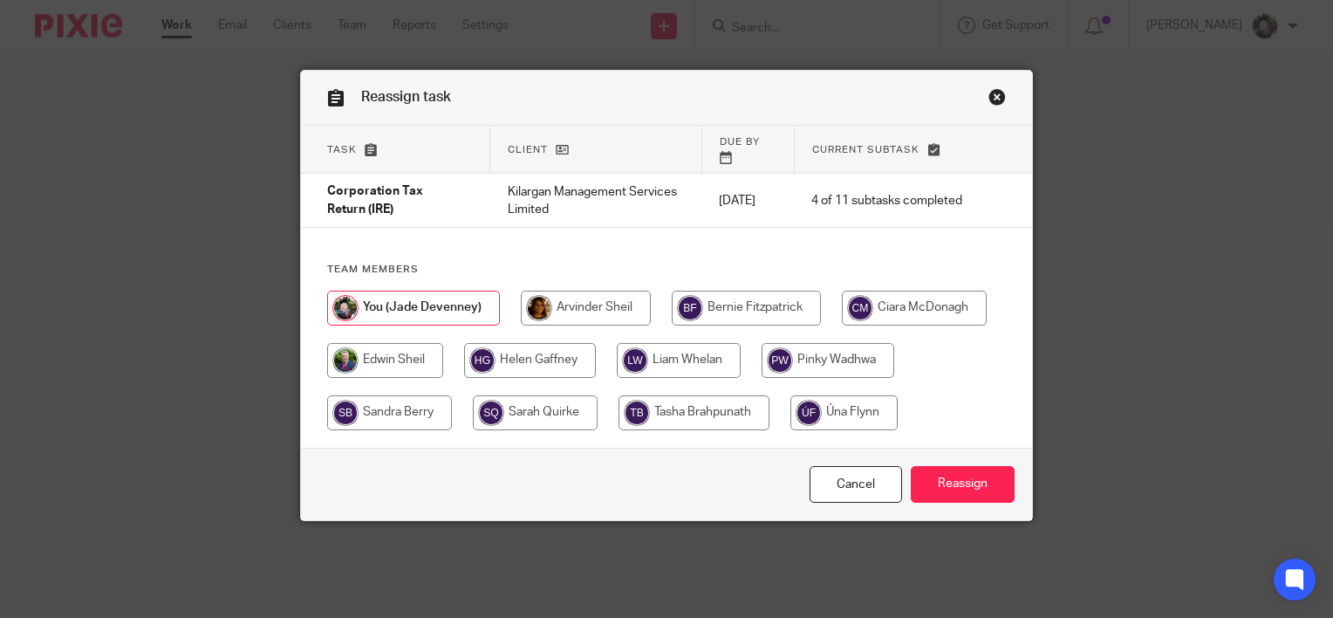
click at [562, 292] on input "radio" at bounding box center [586, 308] width 130 height 35
radio input "true"
click at [955, 470] on input "Reassign" at bounding box center [963, 485] width 104 height 38
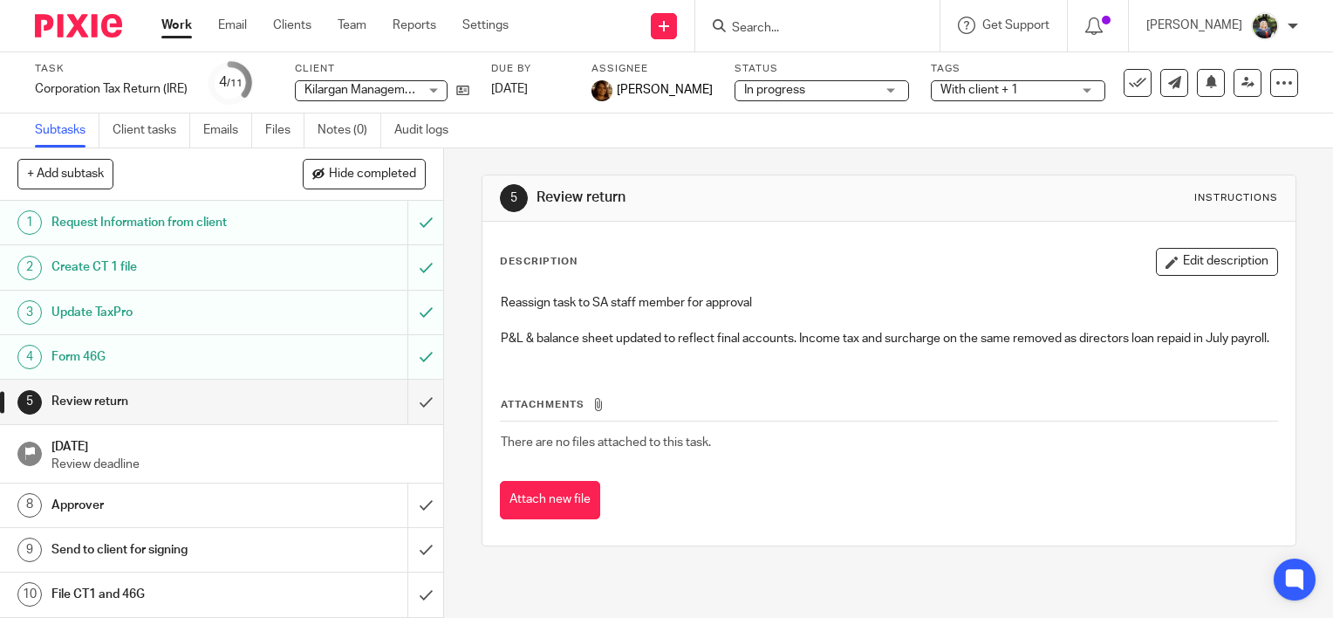
click at [1006, 89] on span "With client + 1" at bounding box center [1006, 90] width 131 height 18
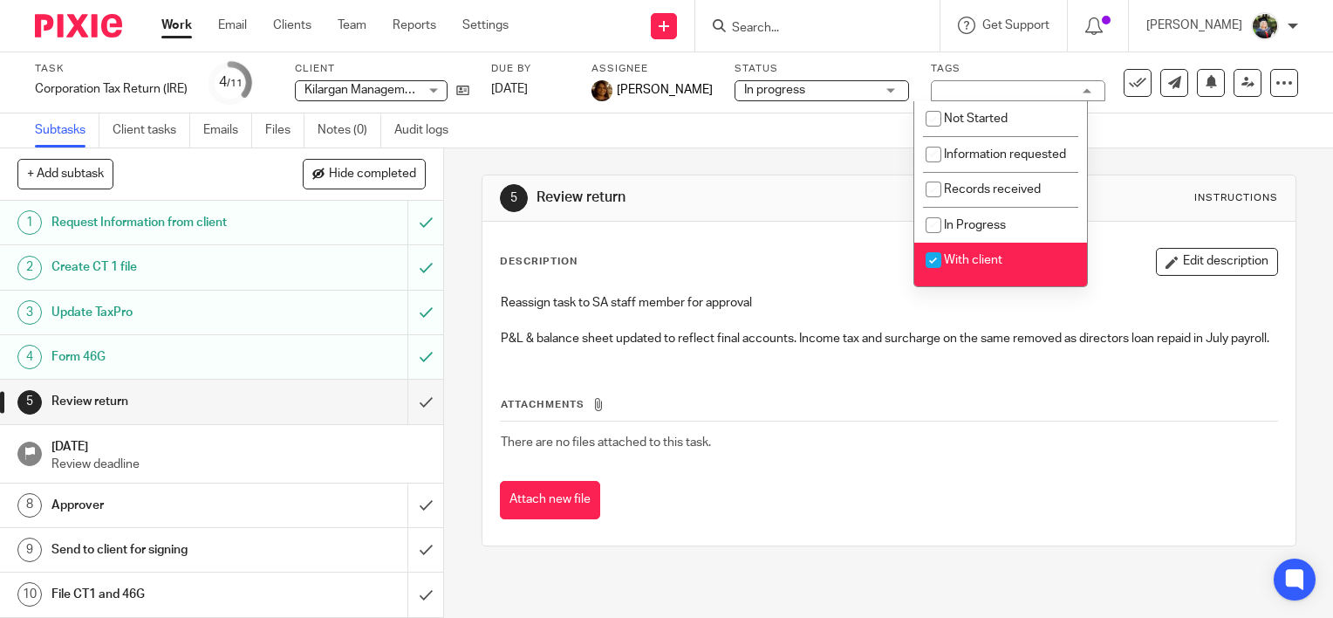
click at [998, 266] on span "With client" at bounding box center [973, 260] width 58 height 12
checkbox input "false"
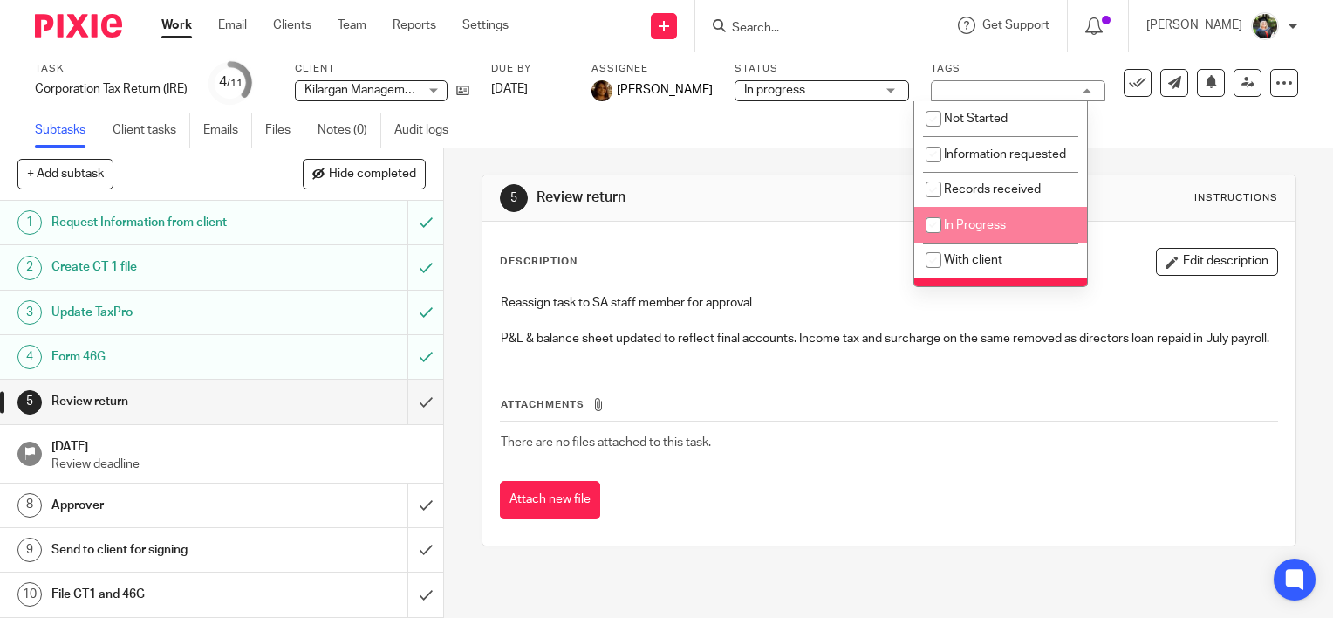
click at [766, 177] on div "5 Review return Instructions" at bounding box center [888, 198] width 813 height 46
